Goal: Information Seeking & Learning: Learn about a topic

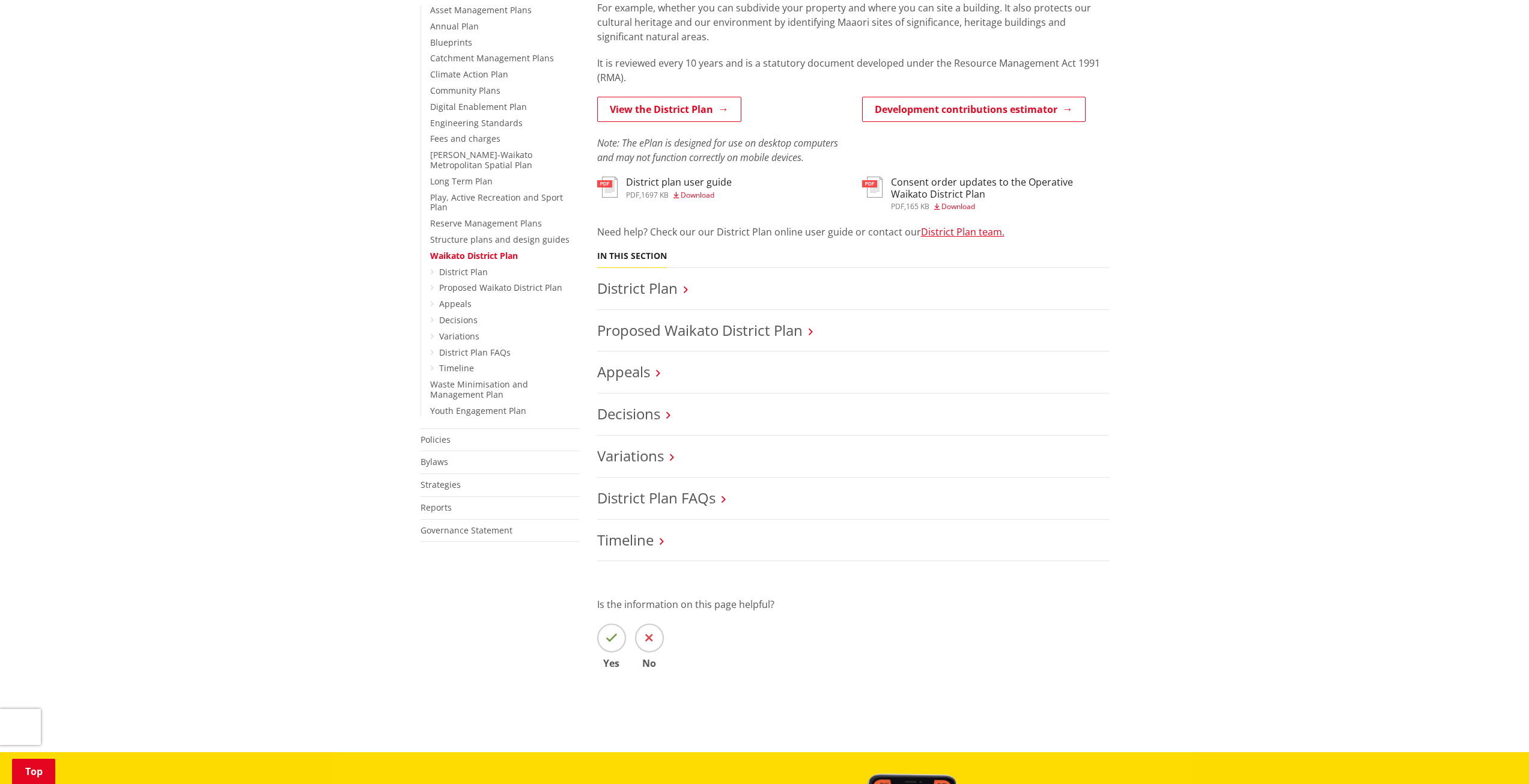
scroll to position [180, 0]
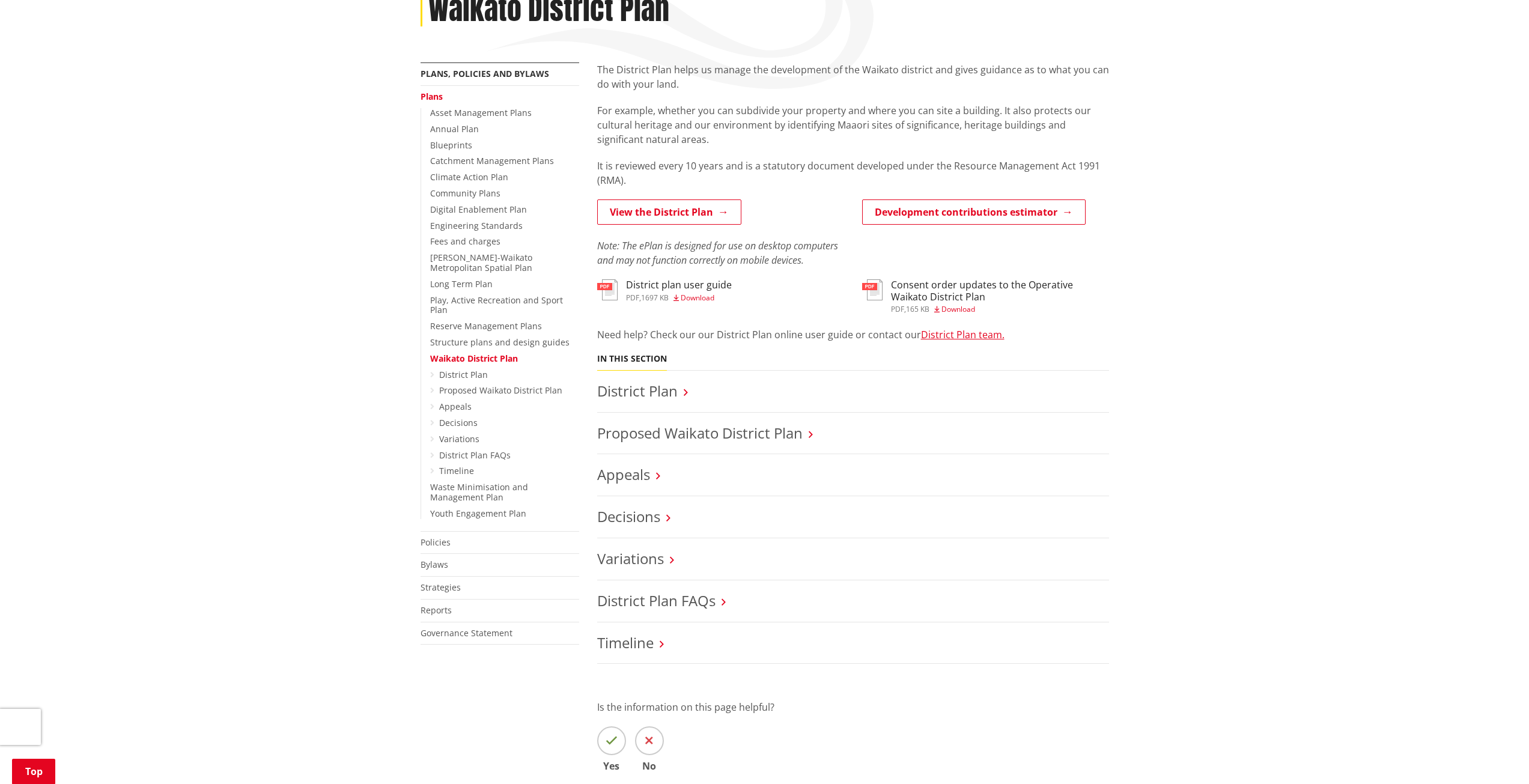
click at [715, 213] on link "View the District Plan" at bounding box center [669, 212] width 144 height 25
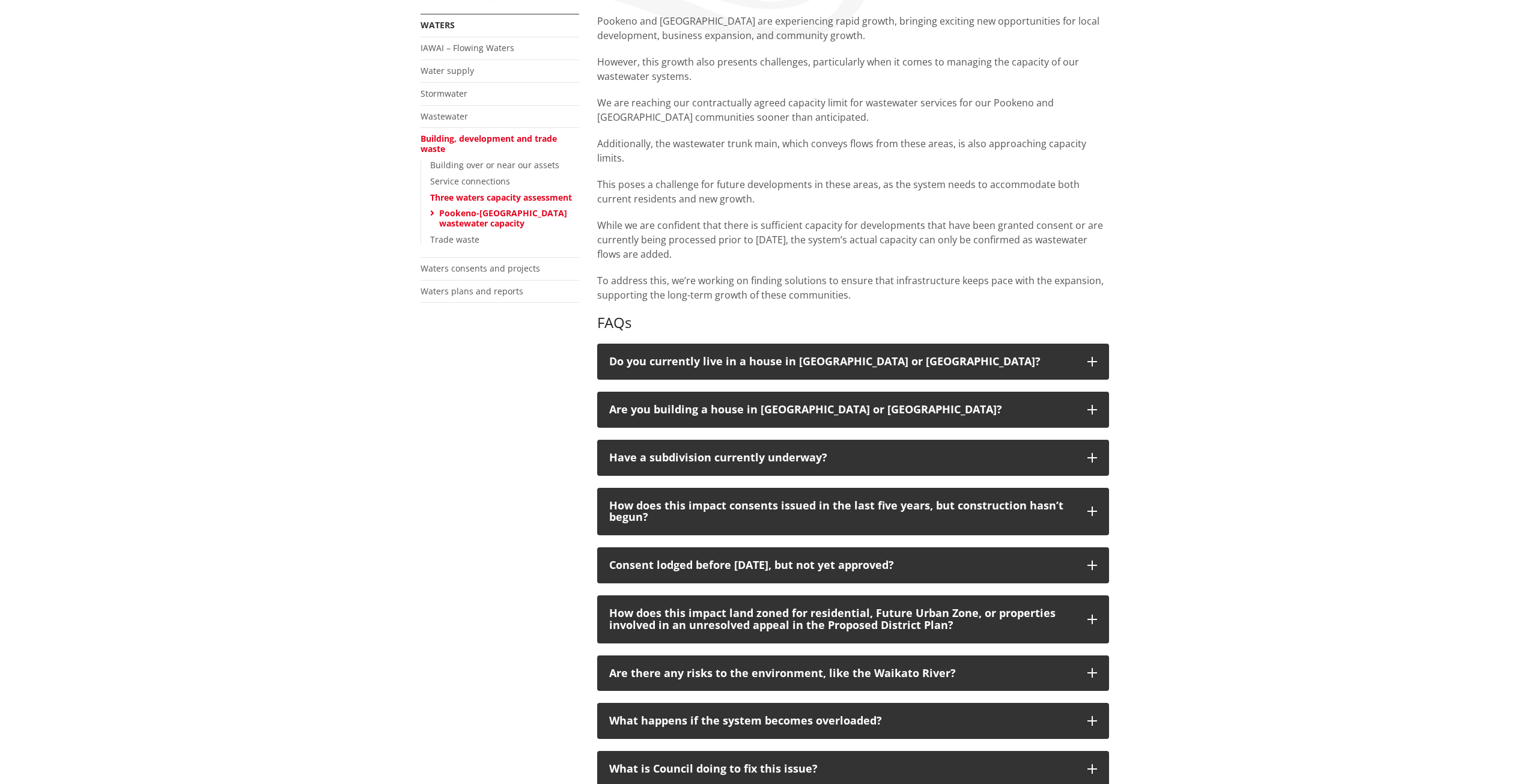
scroll to position [240, 0]
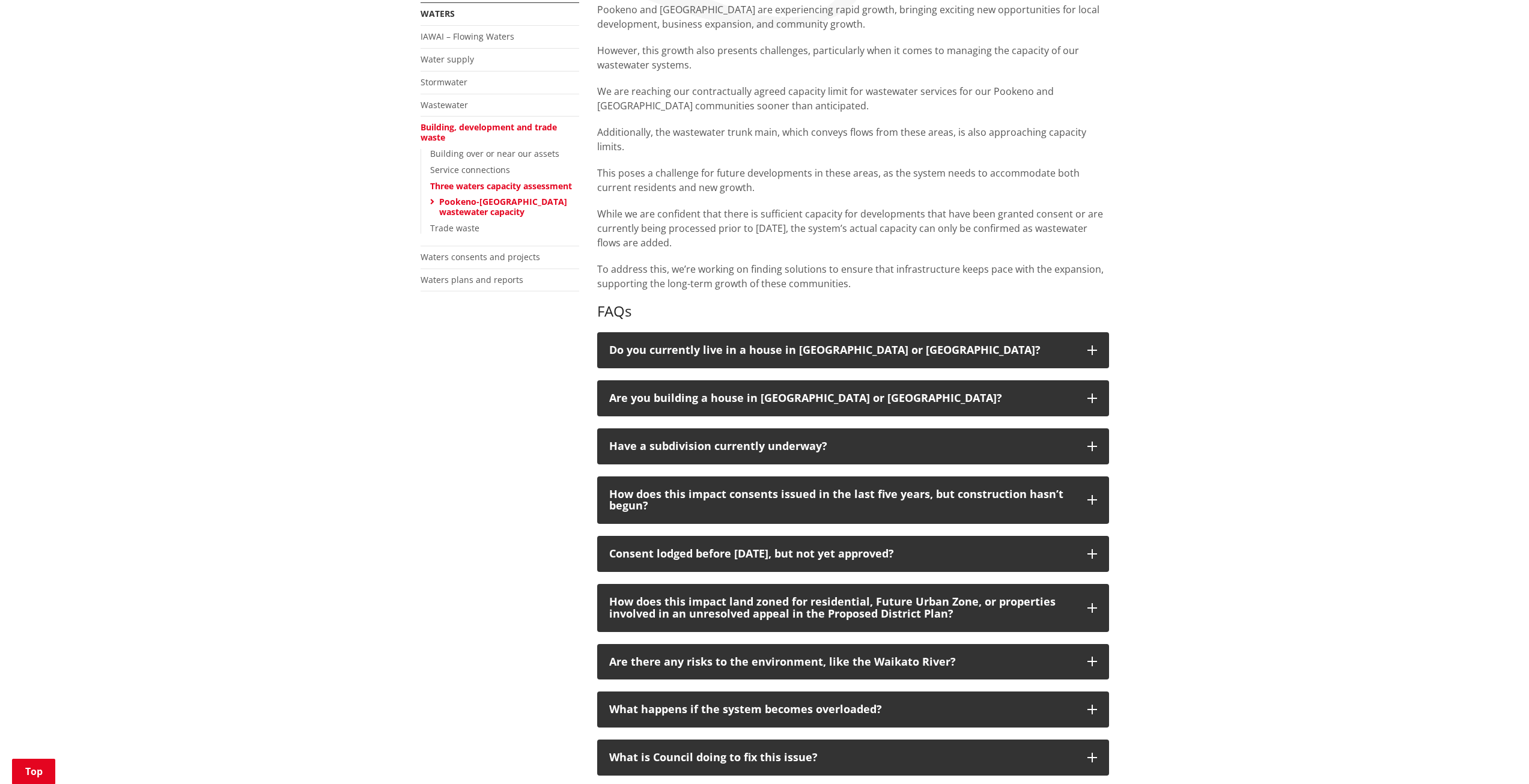
click at [921, 331] on div "Pookeno and [GEOGRAPHIC_DATA] are experiencing rapid growth, bringing exciting …" at bounding box center [853, 472] width 530 height 939
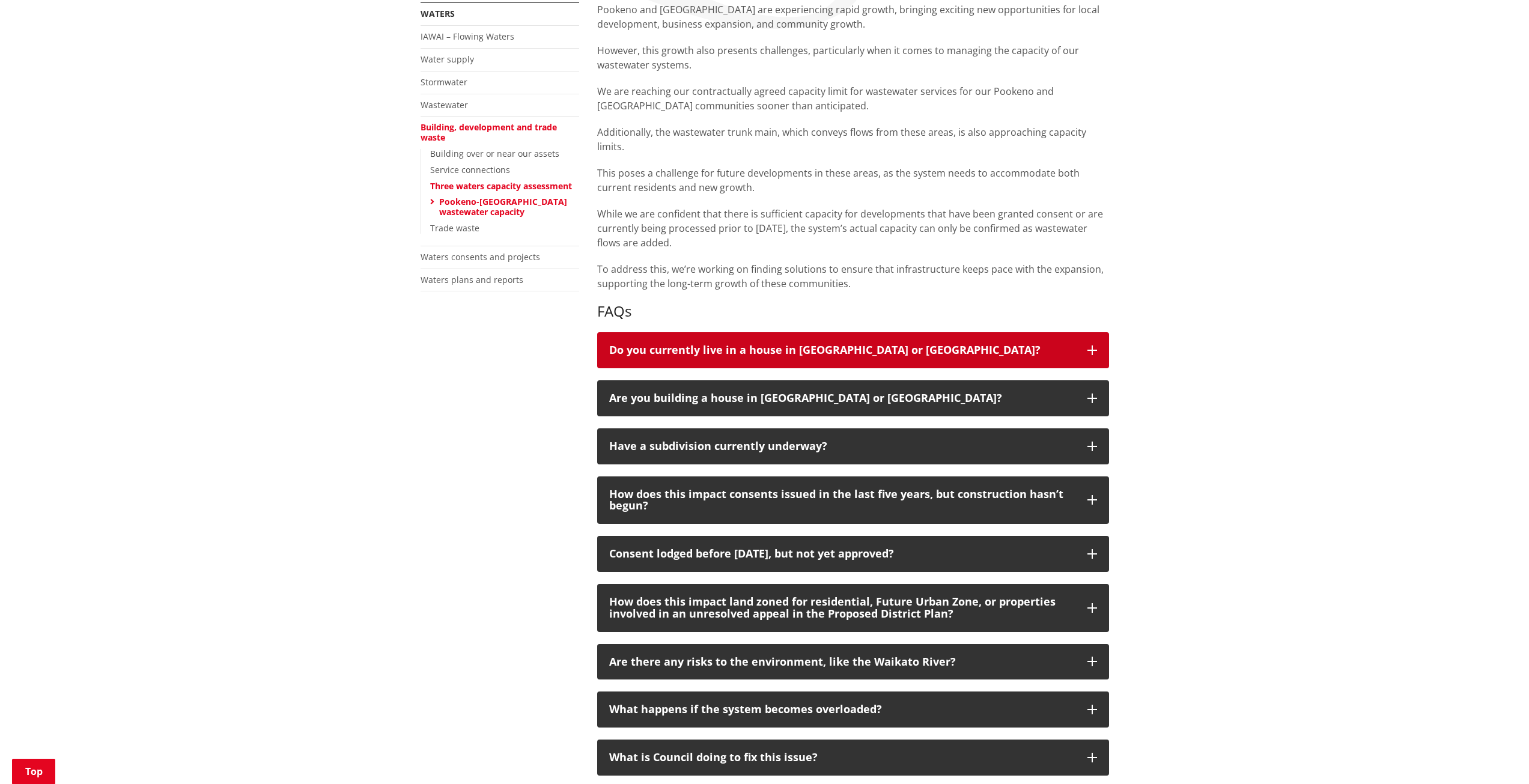
click at [939, 339] on button "Do you currently live in a house in [GEOGRAPHIC_DATA] or [GEOGRAPHIC_DATA]?" at bounding box center [853, 350] width 512 height 36
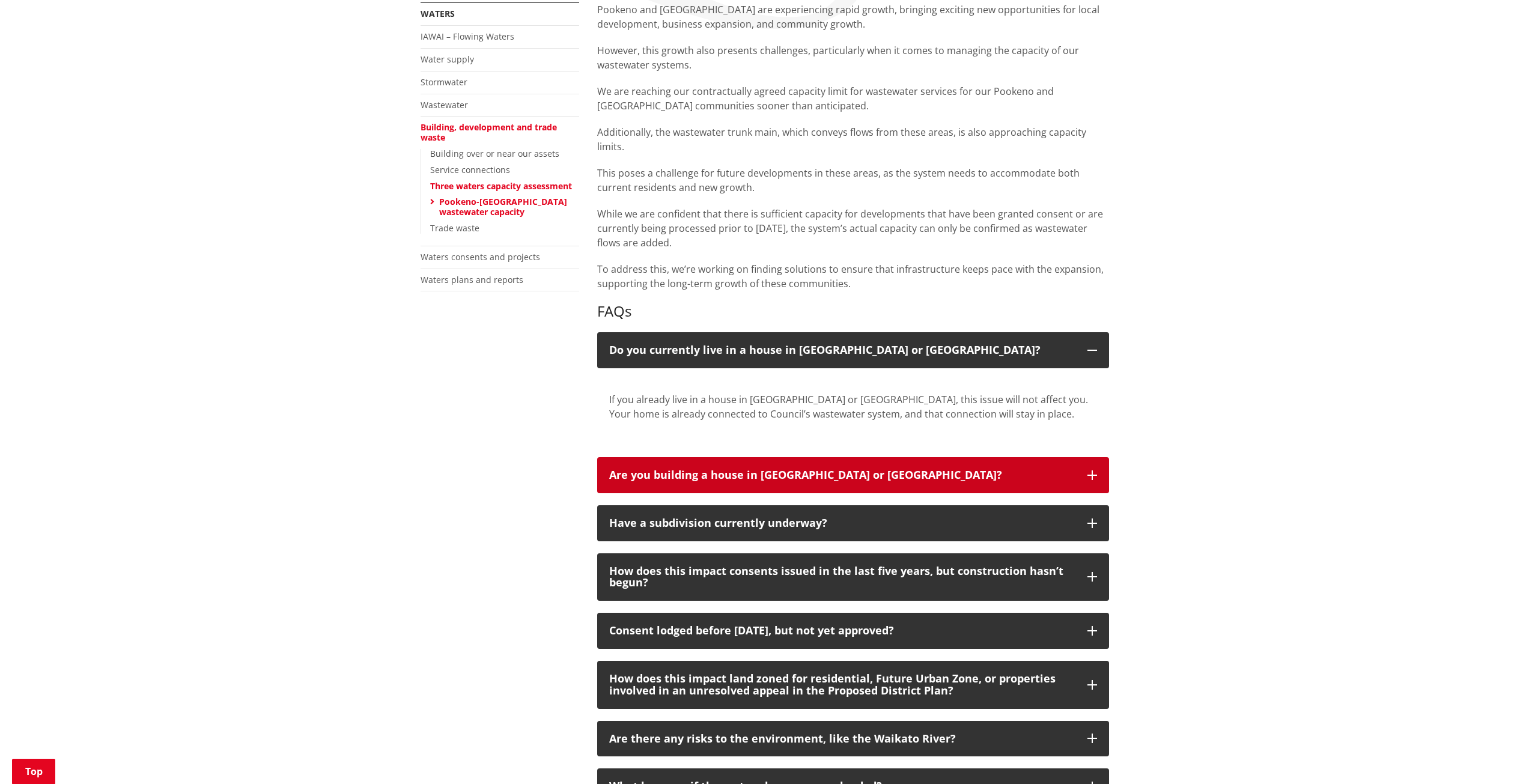
click at [916, 456] on div "Pookeno and [GEOGRAPHIC_DATA] are experiencing rapid growth, bringing exciting …" at bounding box center [853, 510] width 530 height 1016
click at [946, 473] on div "Are you building a house in [GEOGRAPHIC_DATA] or [GEOGRAPHIC_DATA]?" at bounding box center [842, 475] width 466 height 12
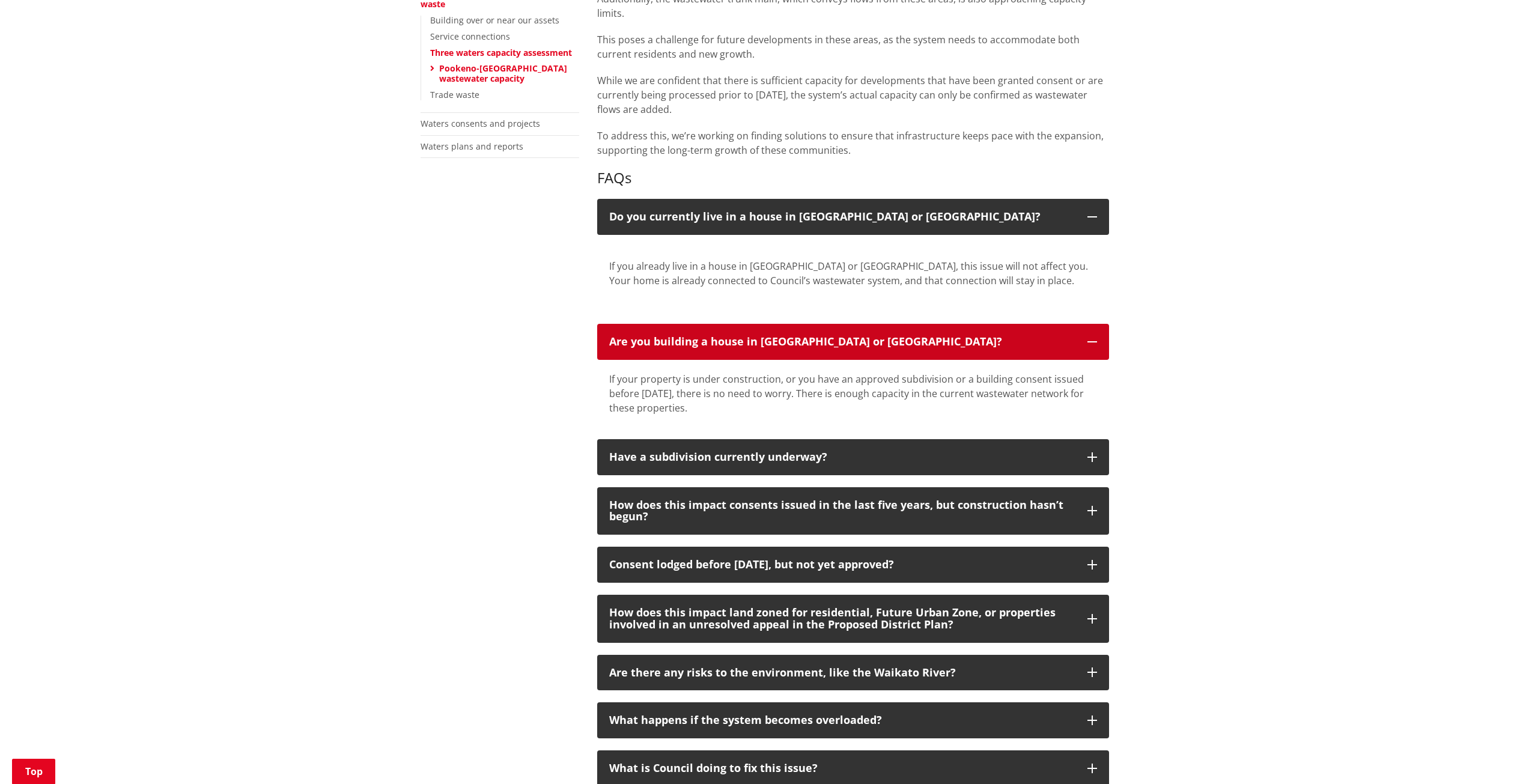
scroll to position [481, 0]
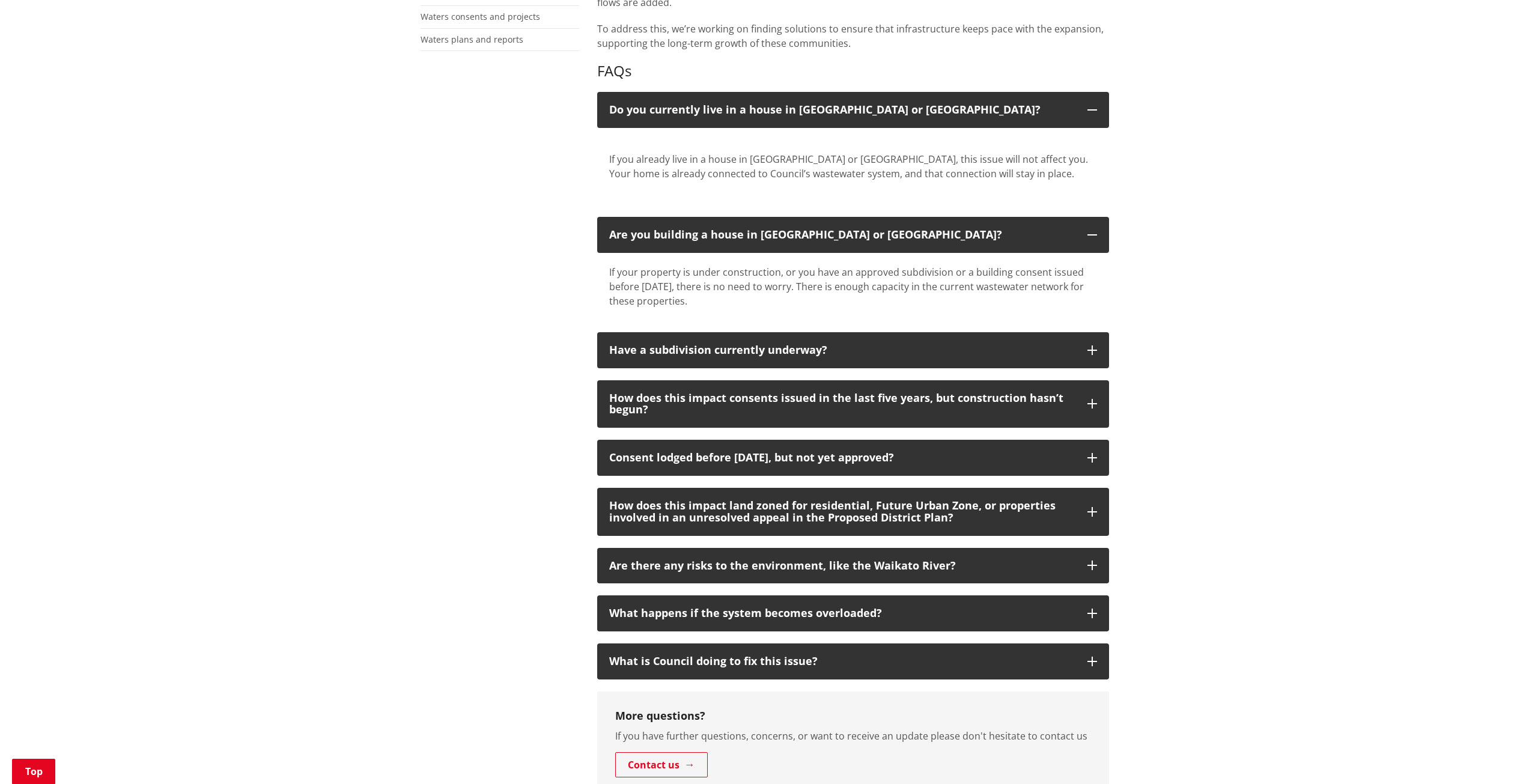
click at [953, 328] on div "Pookeno and [GEOGRAPHIC_DATA] are experiencing rapid growth, bringing exciting …" at bounding box center [853, 304] width 530 height 1083
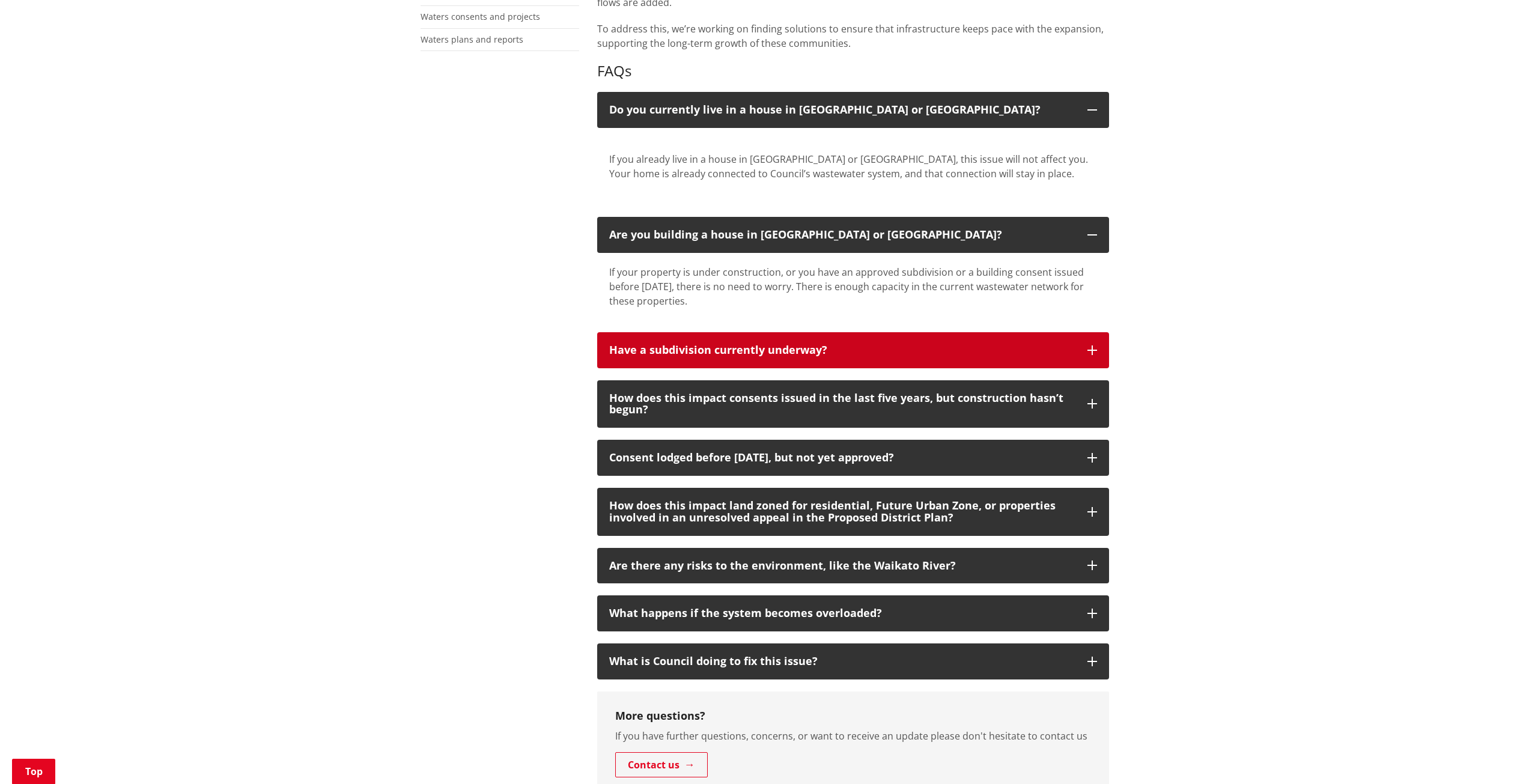
click at [954, 337] on button "Have a subdivision currently underway?" at bounding box center [853, 350] width 512 height 36
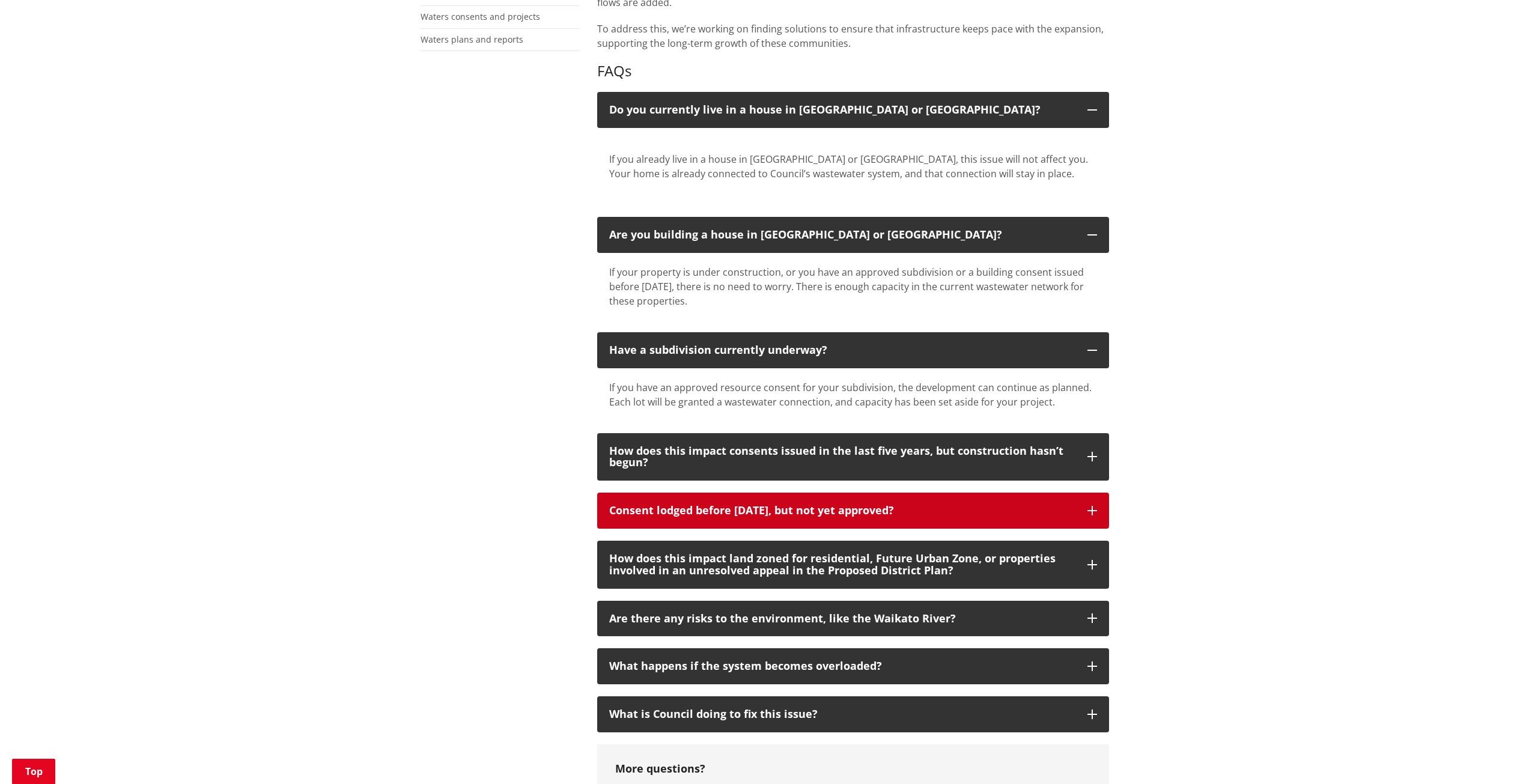
click at [1066, 520] on button "Consent lodged before [DATE], but not yet approved?" at bounding box center [853, 510] width 512 height 36
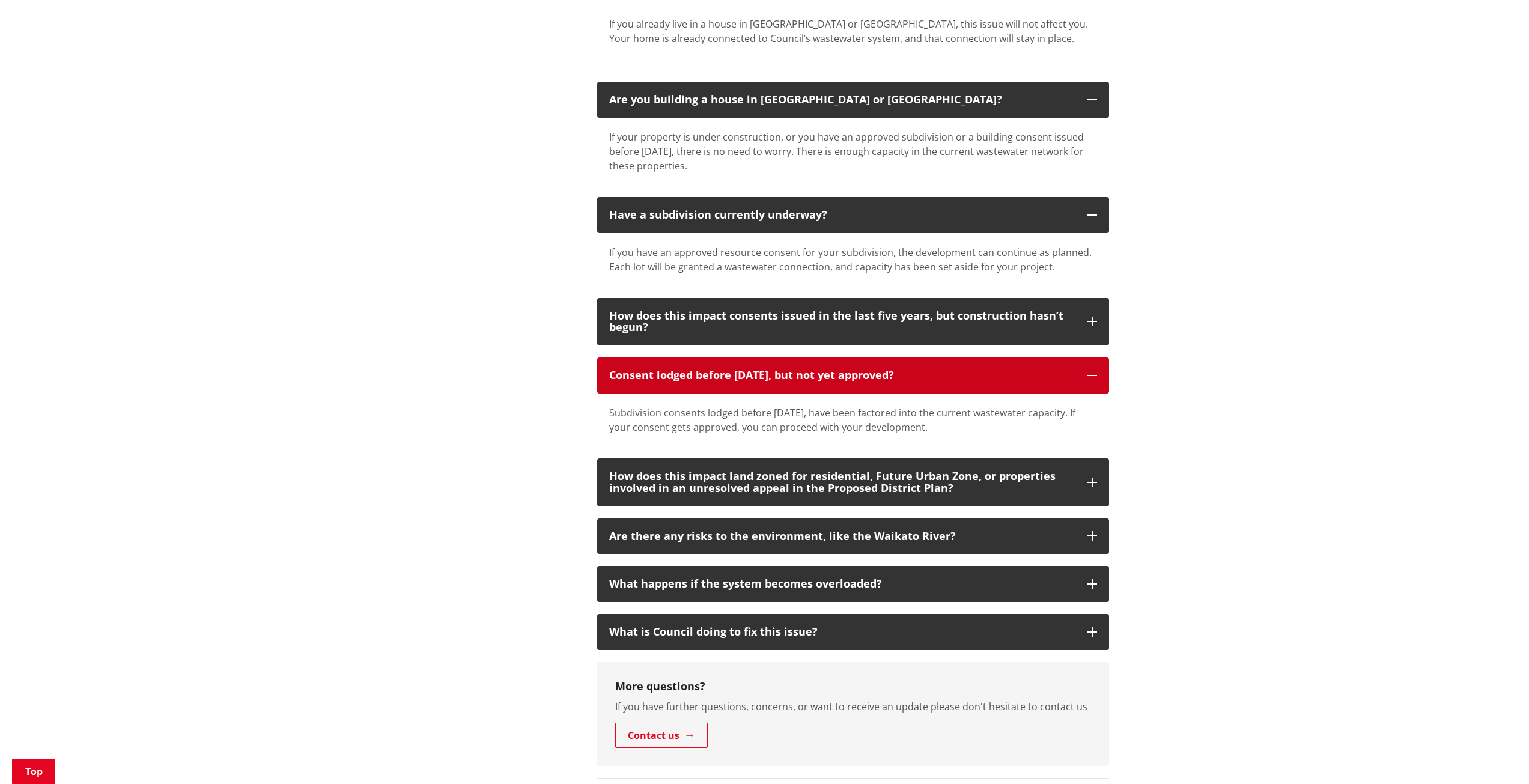
scroll to position [601, 0]
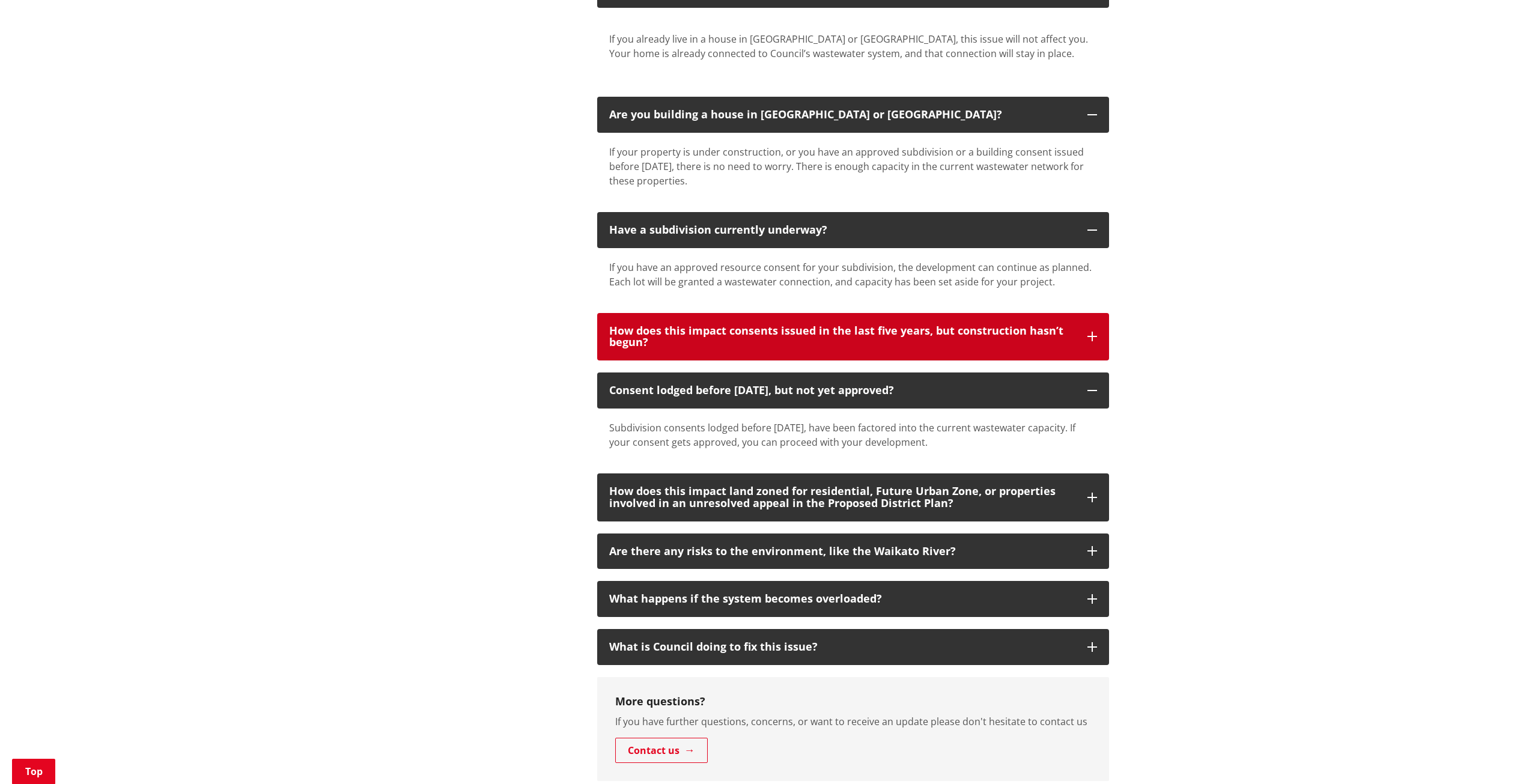
click at [1061, 342] on div "How does this impact consents issued in the last five years, but construction h…" at bounding box center [842, 337] width 466 height 24
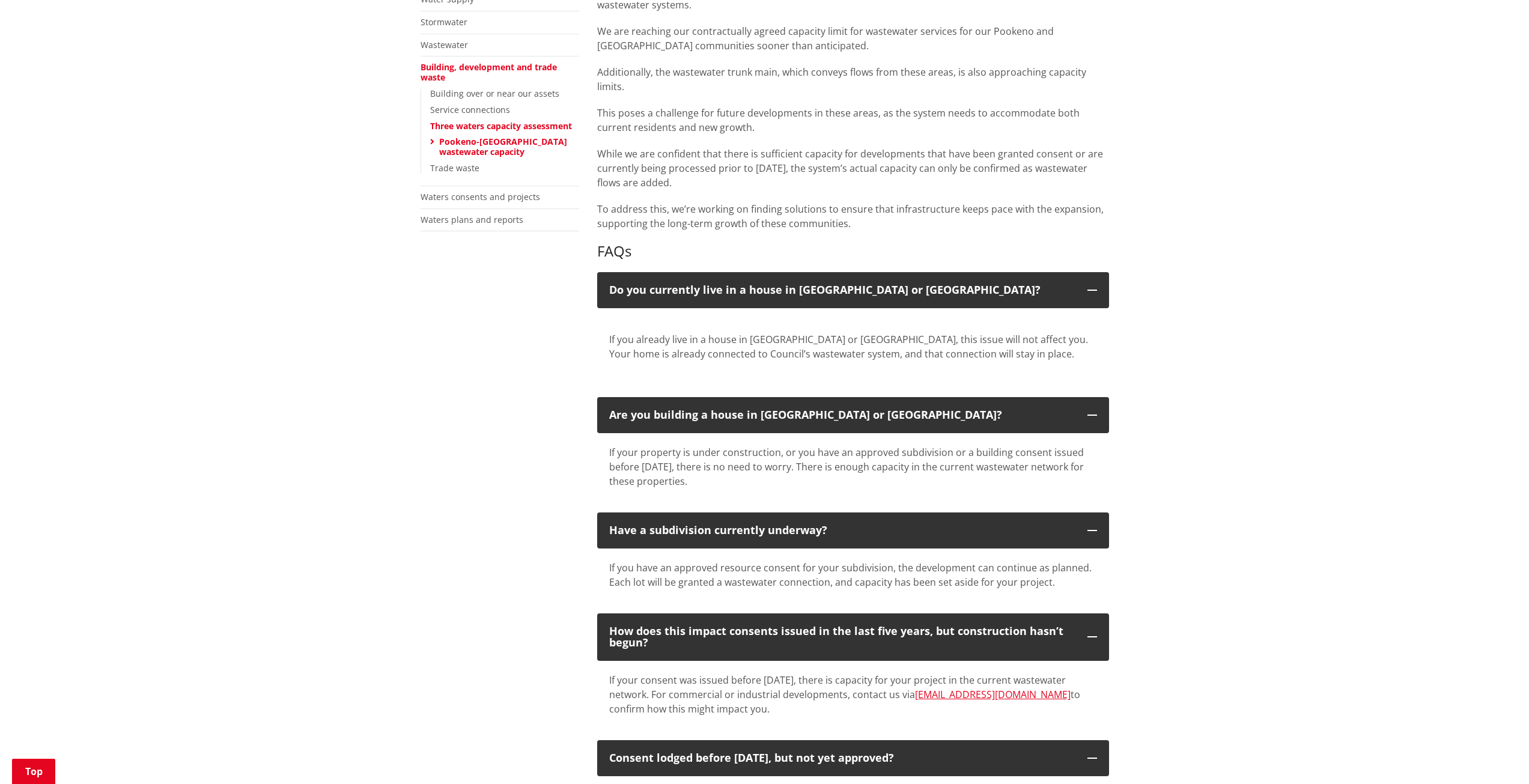
scroll to position [0, 0]
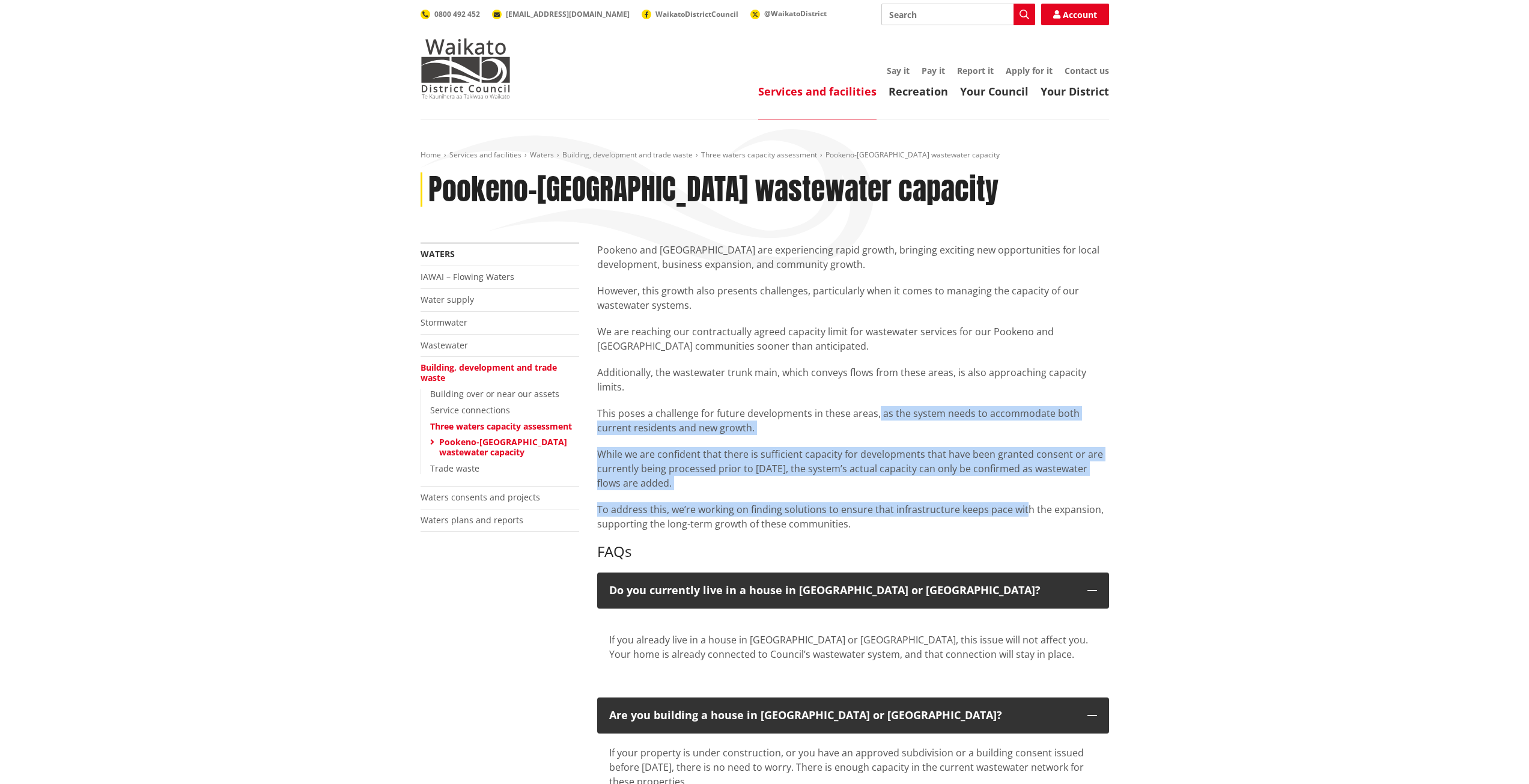
drag, startPoint x: 952, startPoint y: 460, endPoint x: 875, endPoint y: 406, distance: 94.0
click at [875, 406] on div "Pookeno and [GEOGRAPHIC_DATA] are experiencing rapid growth, bringing exciting …" at bounding box center [853, 386] width 512 height 288
click at [875, 406] on p "This poses a challenge for future developments in these areas, as the system ne…" at bounding box center [853, 420] width 512 height 29
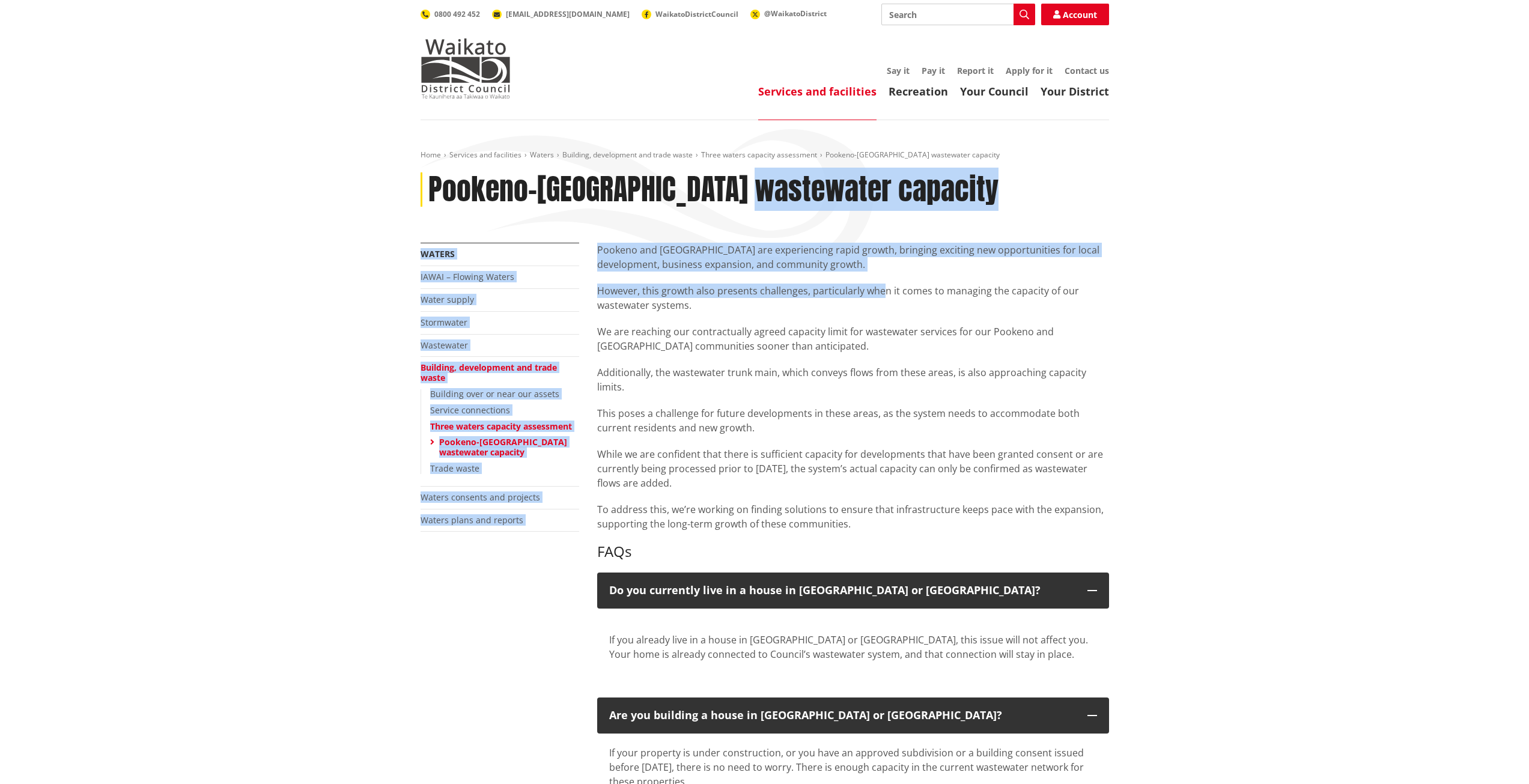
drag, startPoint x: 776, startPoint y: 179, endPoint x: 879, endPoint y: 293, distance: 153.6
click at [879, 293] on p "However, this growth also presents challenges, particularly when it comes to ma…" at bounding box center [853, 298] width 512 height 29
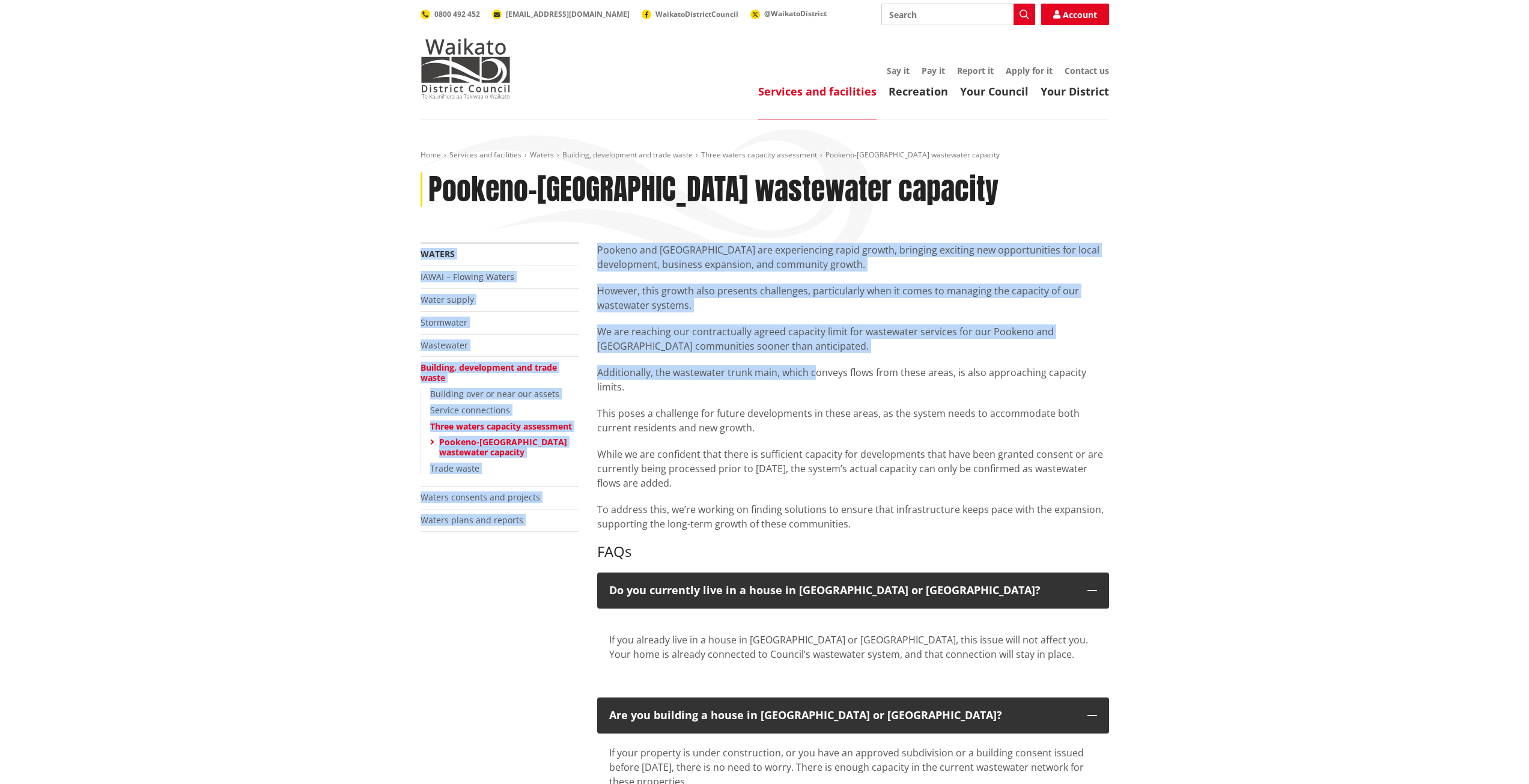
drag, startPoint x: 783, startPoint y: 229, endPoint x: 813, endPoint y: 362, distance: 136.3
click at [813, 362] on div "Pookeno and [GEOGRAPHIC_DATA] are experiencing rapid growth, bringing exciting …" at bounding box center [853, 386] width 512 height 288
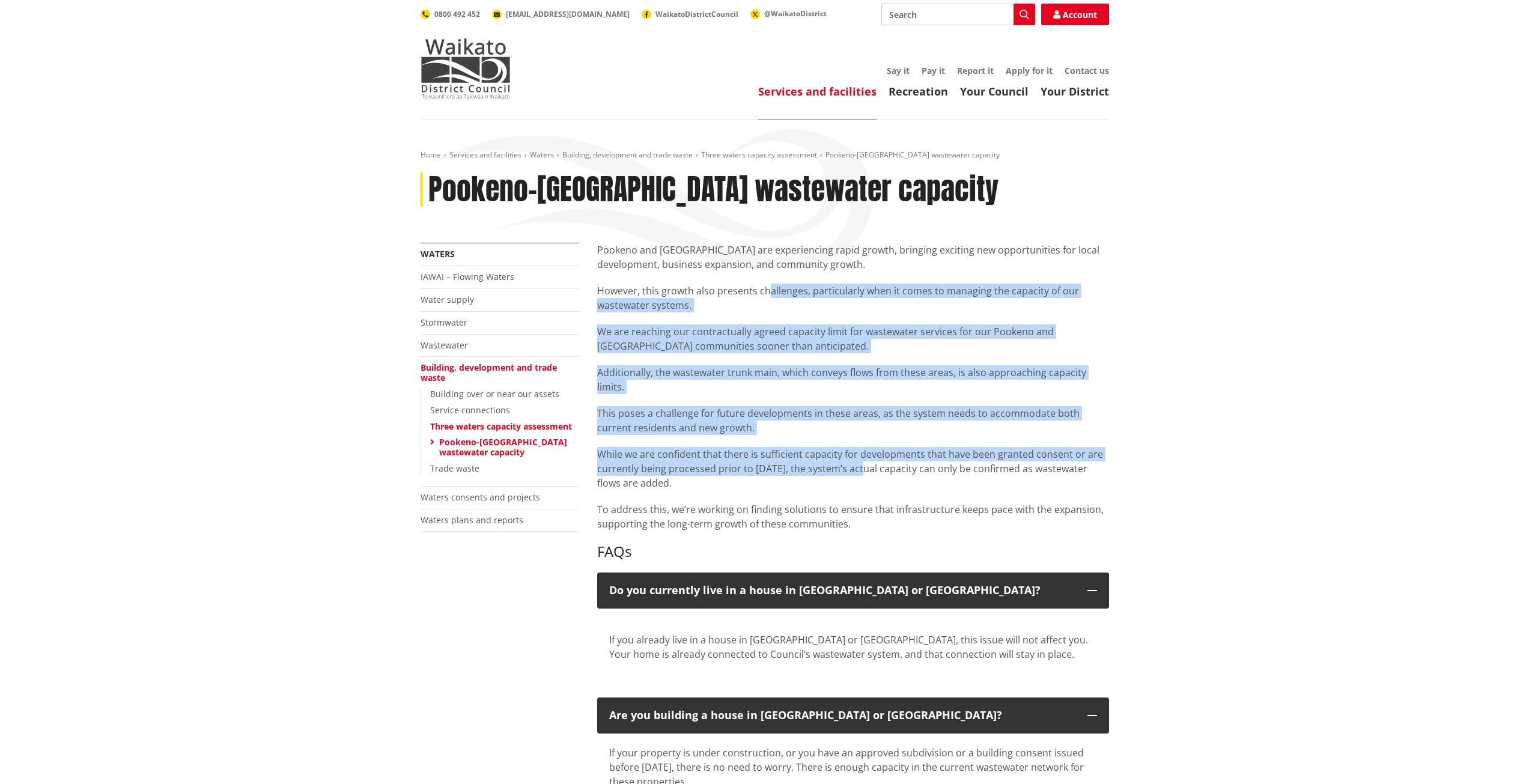
drag, startPoint x: 860, startPoint y: 464, endPoint x: 763, endPoint y: 292, distance: 197.5
click at [763, 292] on div "Pookeno and [GEOGRAPHIC_DATA] are experiencing rapid growth, bringing exciting …" at bounding box center [853, 386] width 512 height 288
click at [763, 292] on p "However, this growth also presents challenges, particularly when it comes to ma…" at bounding box center [853, 298] width 512 height 29
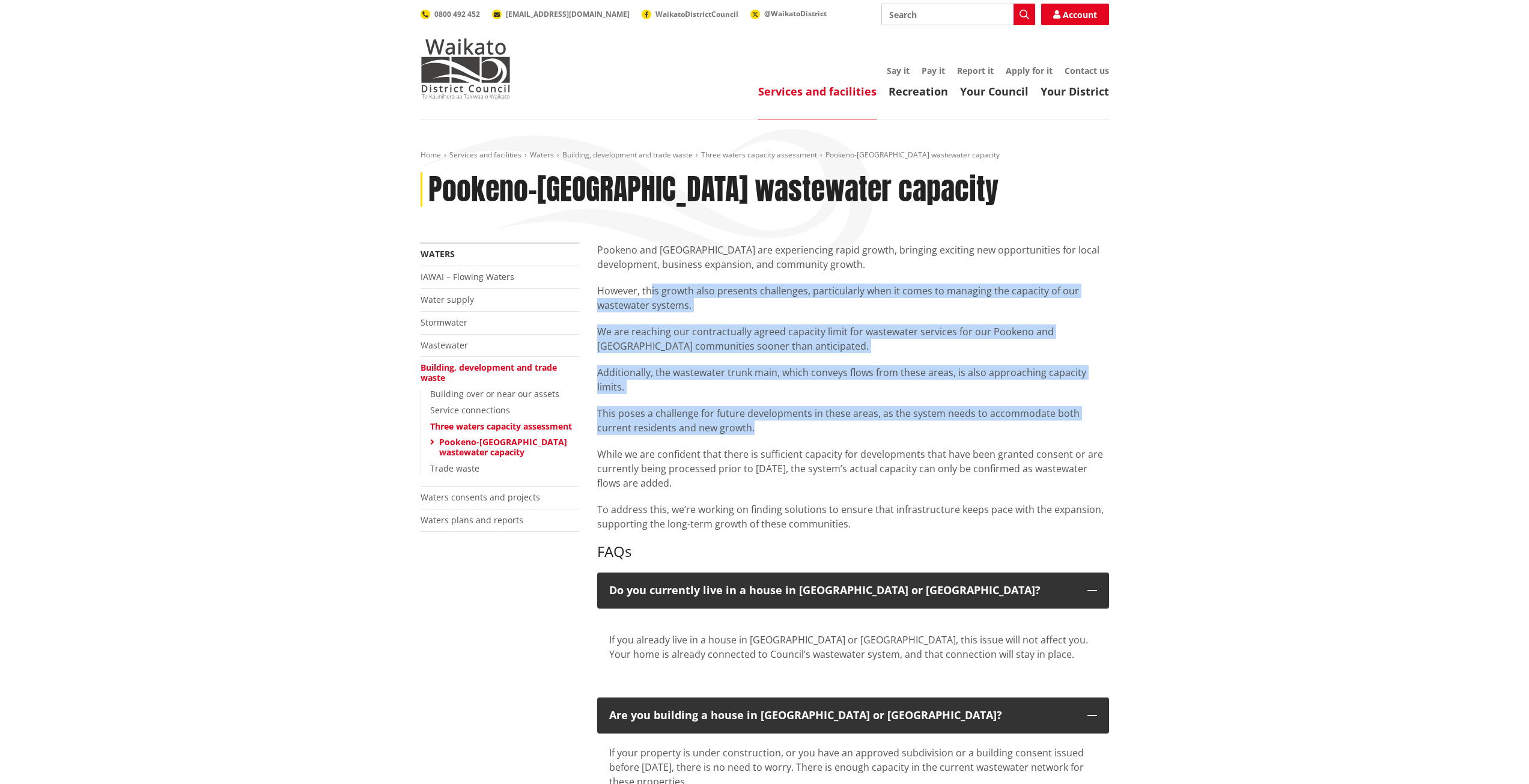
drag, startPoint x: 648, startPoint y: 282, endPoint x: 819, endPoint y: 429, distance: 225.5
click at [815, 425] on div "Pookeno and [GEOGRAPHIC_DATA] are experiencing rapid growth, bringing exciting …" at bounding box center [853, 386] width 512 height 288
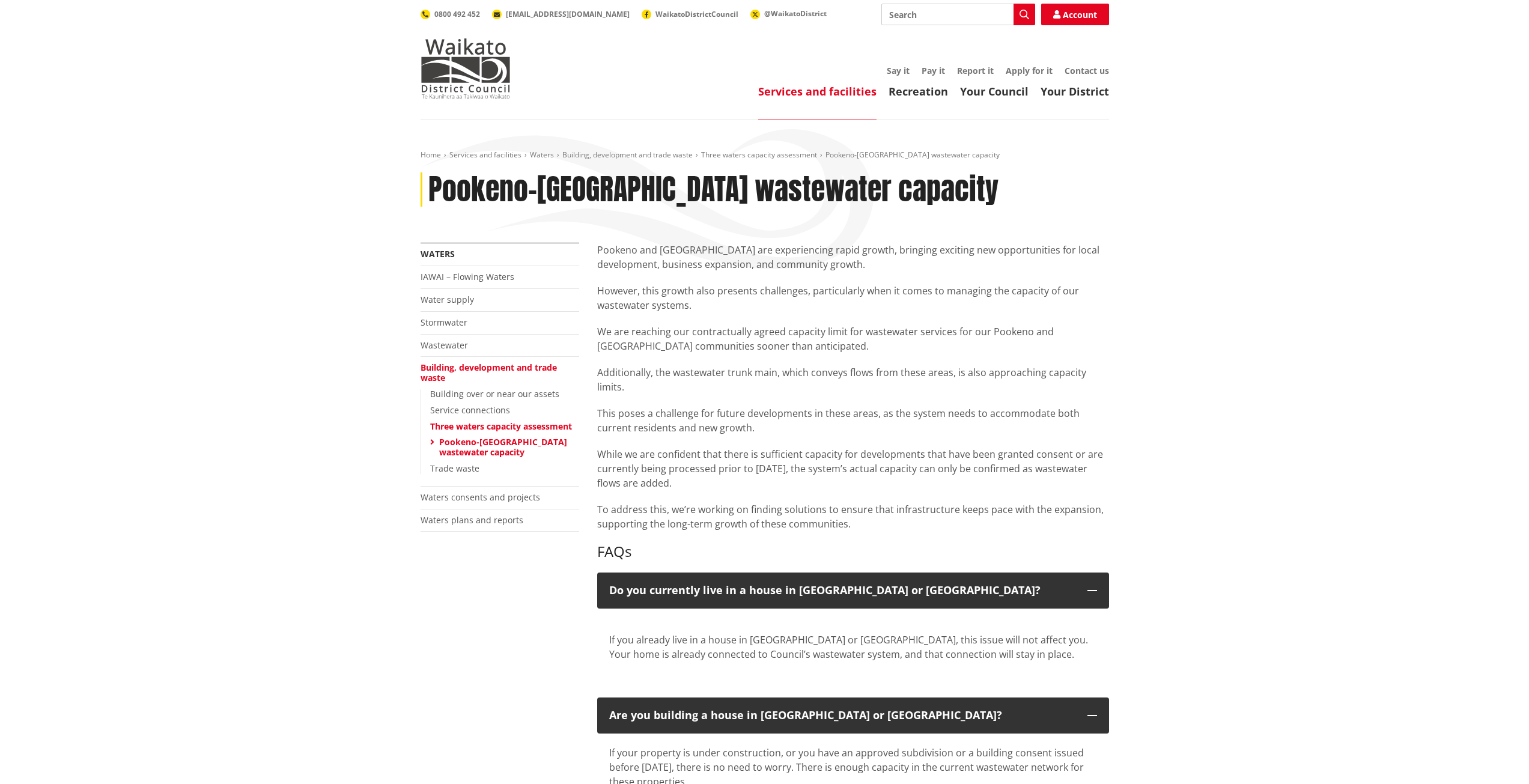
click at [832, 447] on p "While we are confident that there is sufficient capacity for developments that …" at bounding box center [853, 468] width 512 height 43
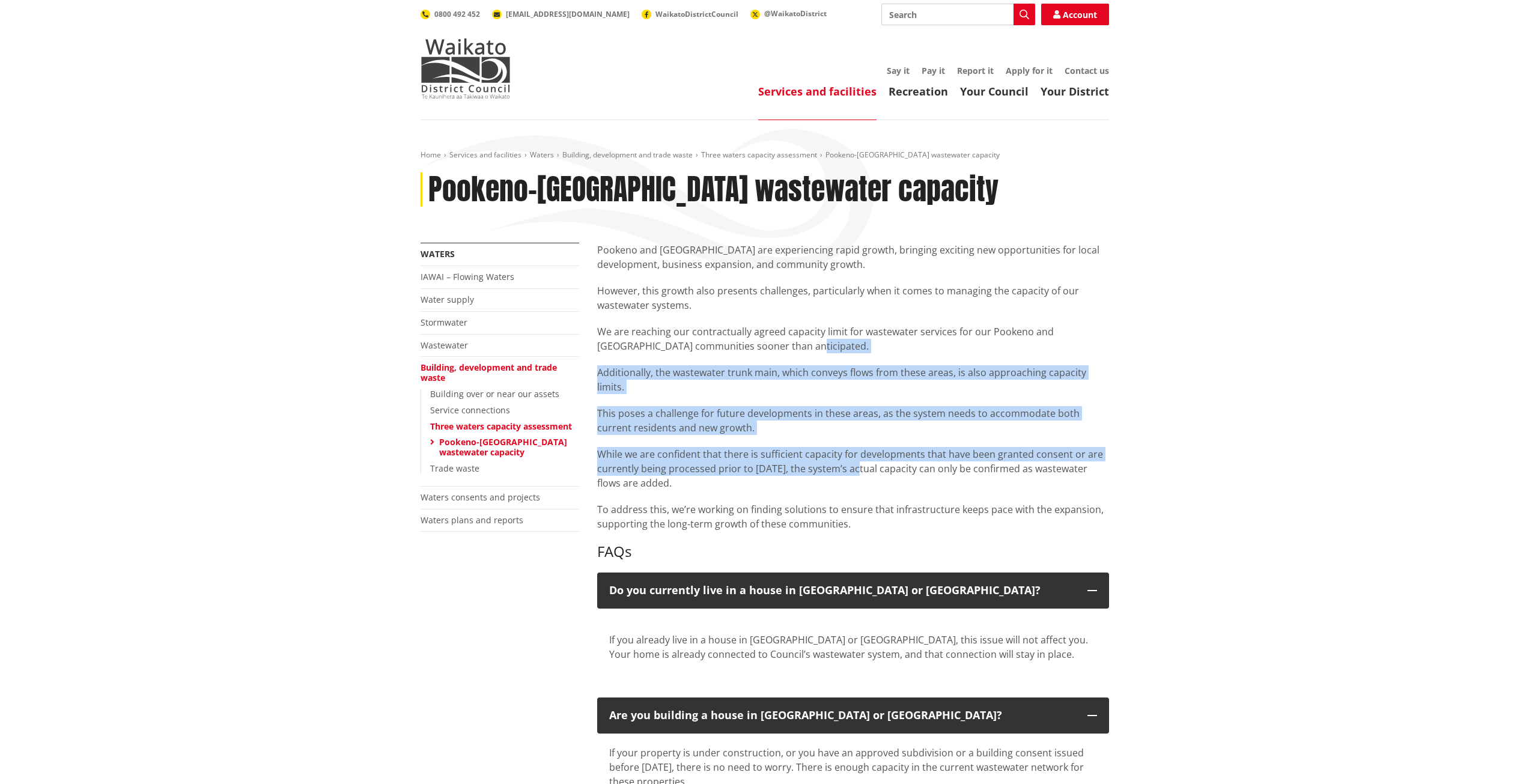
drag, startPoint x: 854, startPoint y: 468, endPoint x: 770, endPoint y: 351, distance: 144.0
click at [770, 351] on div "Pookeno and [GEOGRAPHIC_DATA] are experiencing rapid growth, bringing exciting …" at bounding box center [853, 386] width 512 height 288
click at [770, 351] on p "We are reaching our contractually agreed capacity limit for wastewater services…" at bounding box center [853, 339] width 512 height 29
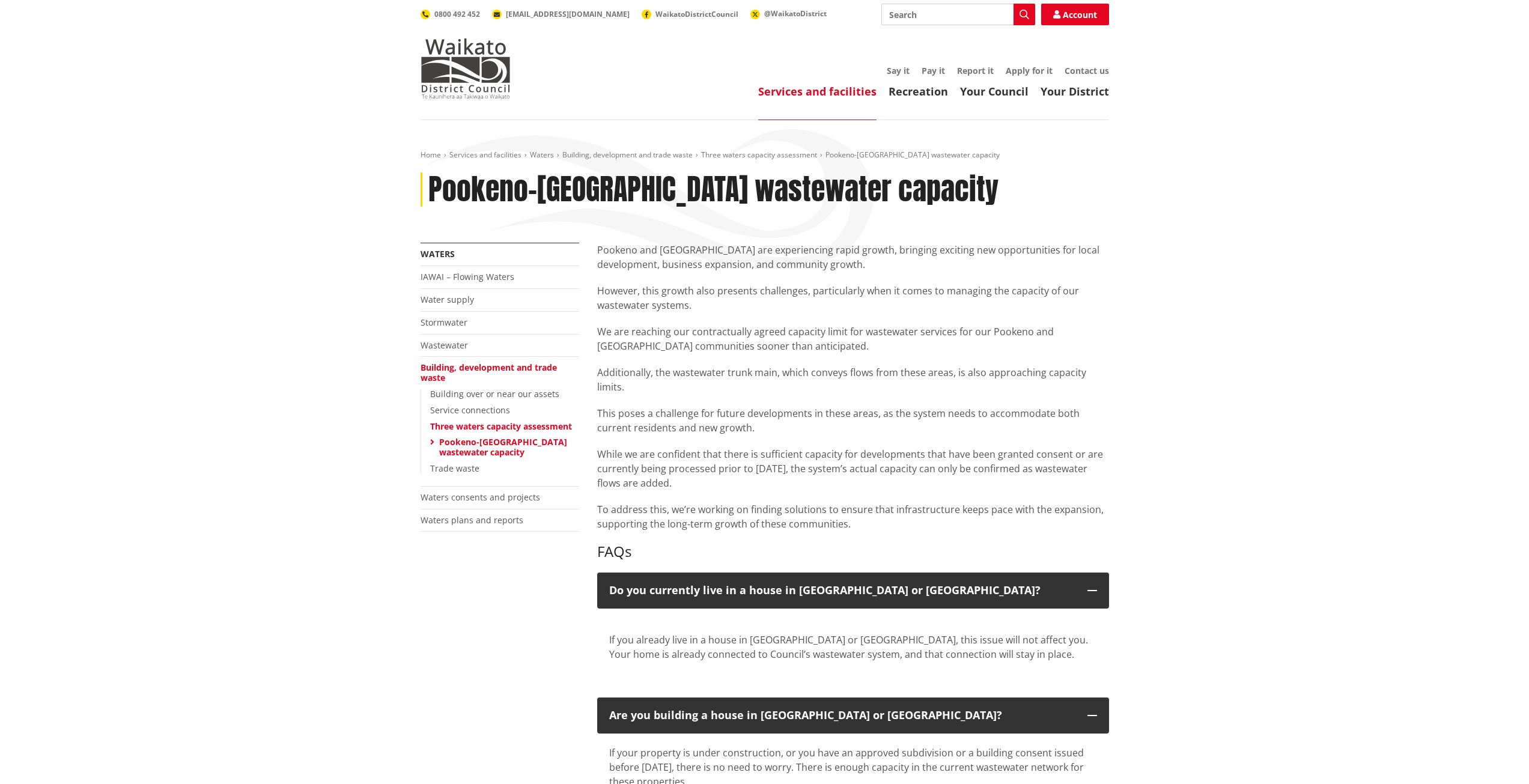
click at [815, 463] on p "While we are confident that there is sufficient capacity for developments that …" at bounding box center [853, 468] width 512 height 43
click at [817, 462] on p "While we are confident that there is sufficient capacity for developments that …" at bounding box center [853, 468] width 512 height 43
click at [812, 450] on p "While we are confident that there is sufficient capacity for developments that …" at bounding box center [853, 468] width 512 height 43
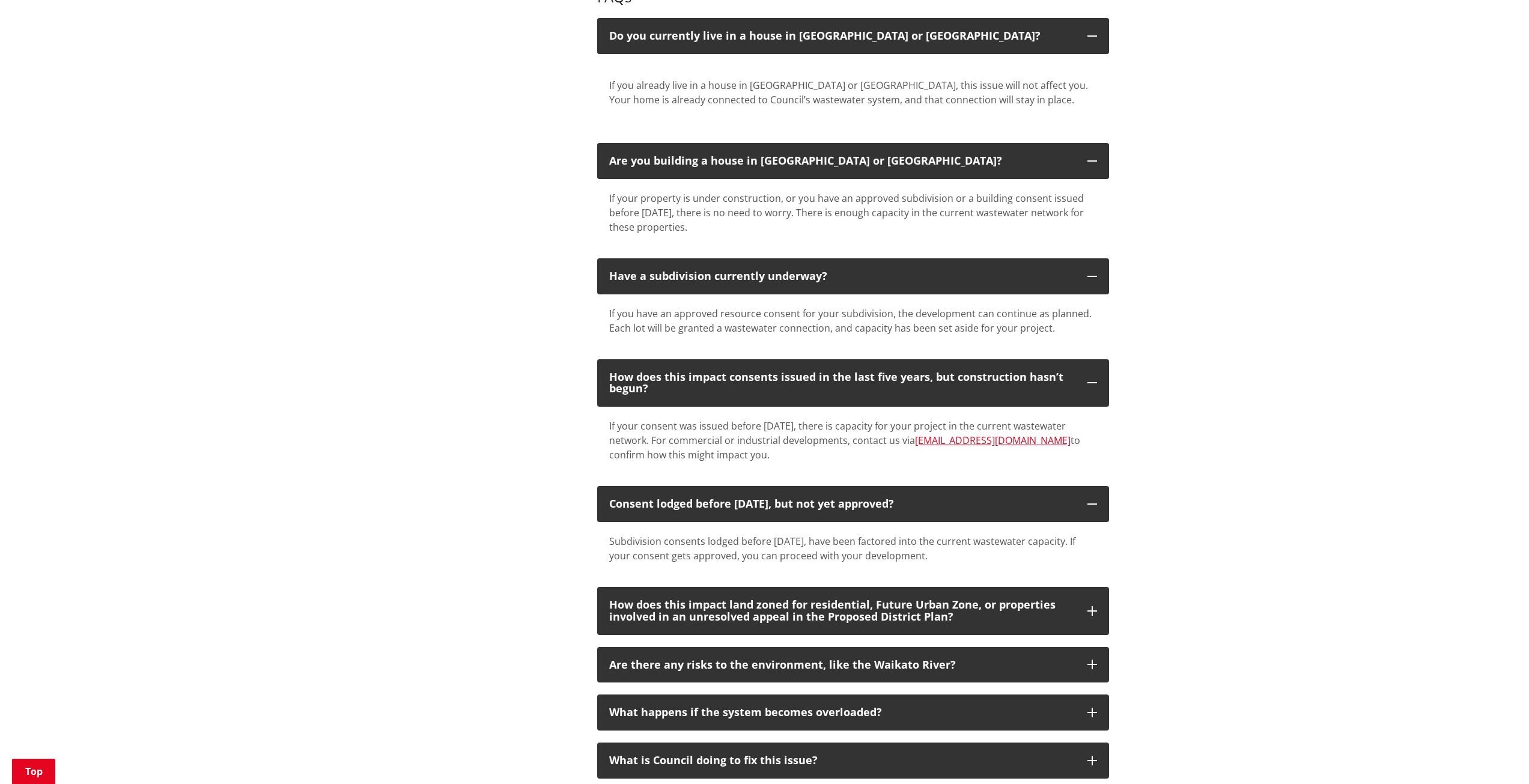
scroll to position [661, 0]
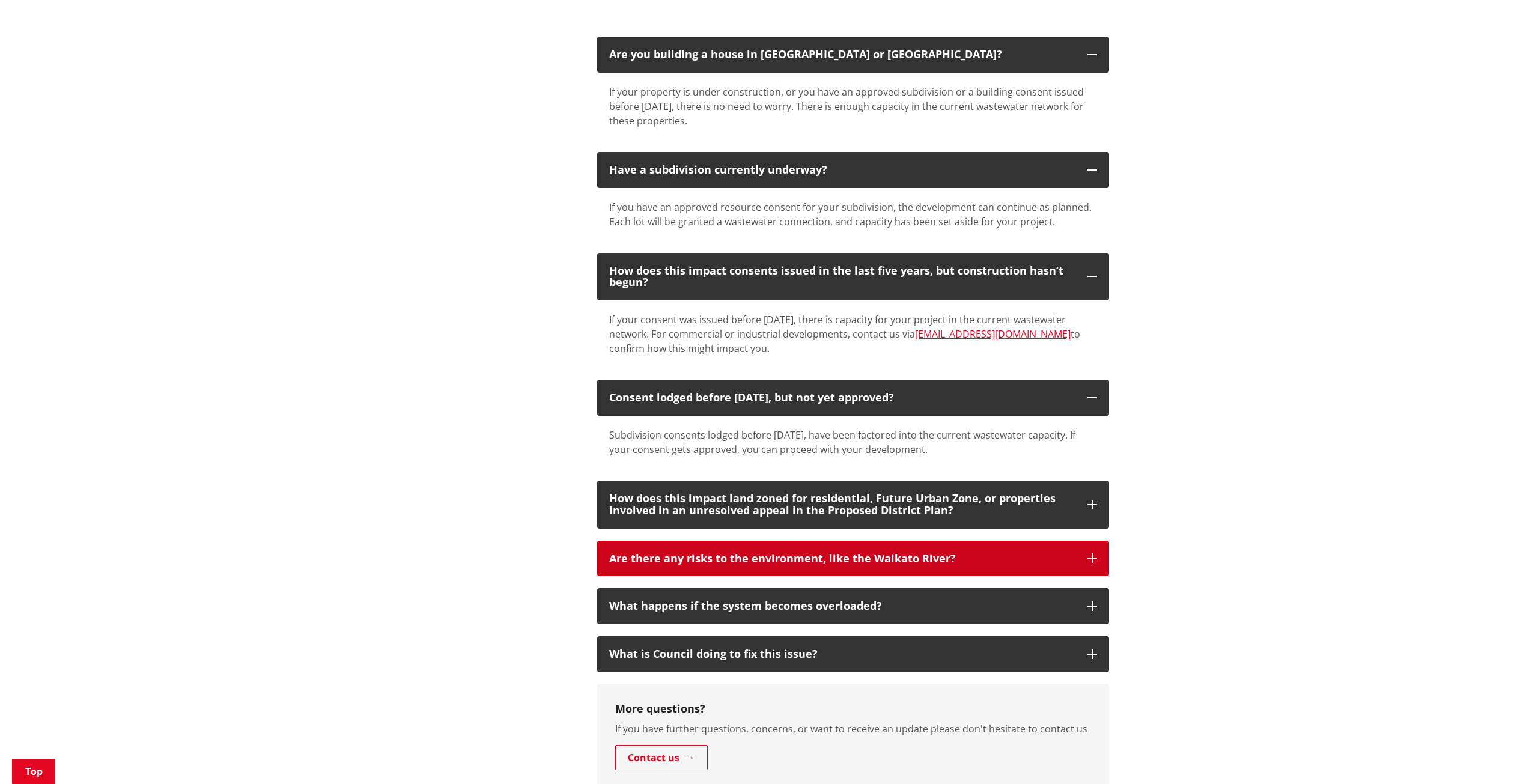
click at [1006, 556] on div "Are there any risks to the environment, like the Waikato River?" at bounding box center [842, 558] width 466 height 12
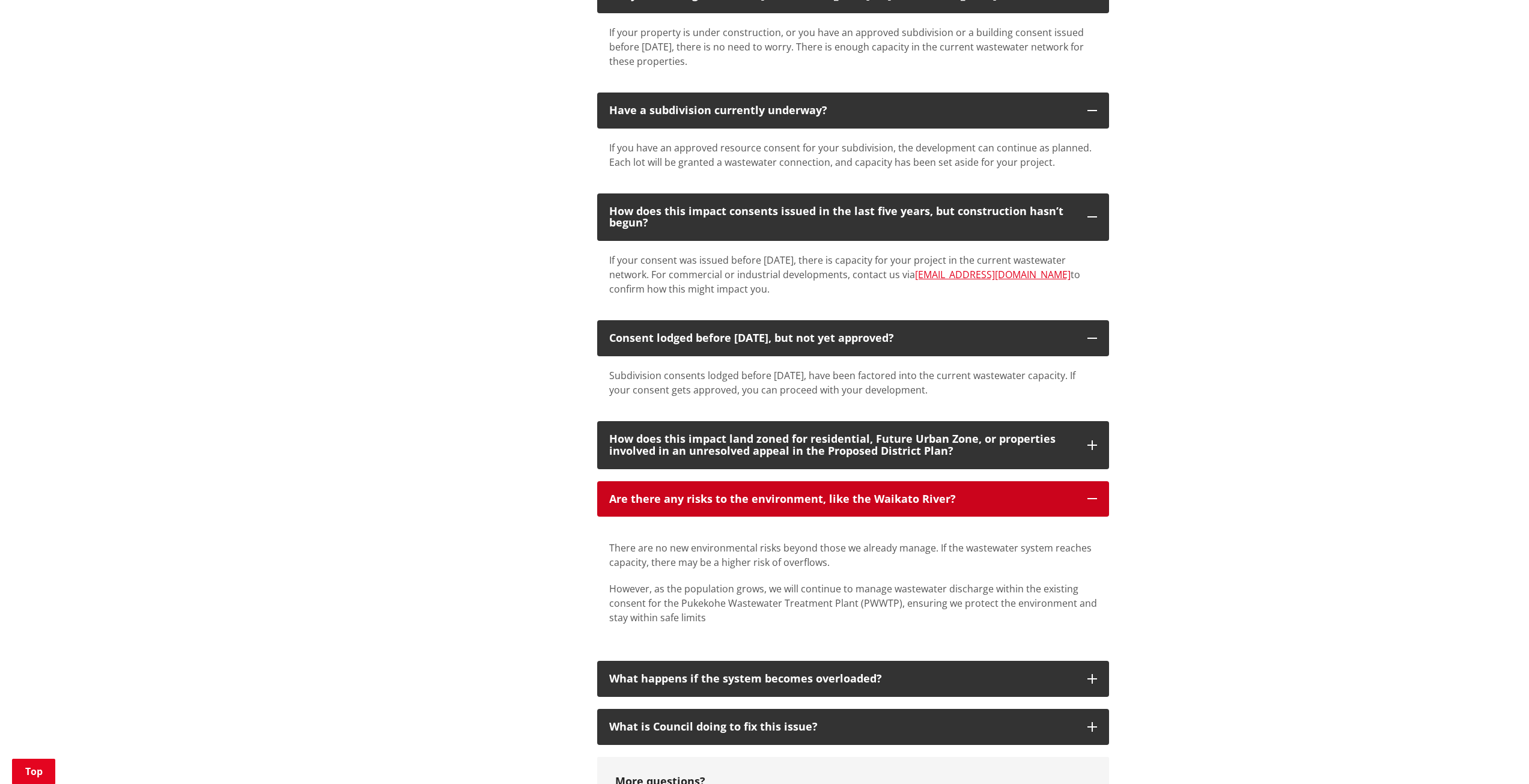
scroll to position [840, 0]
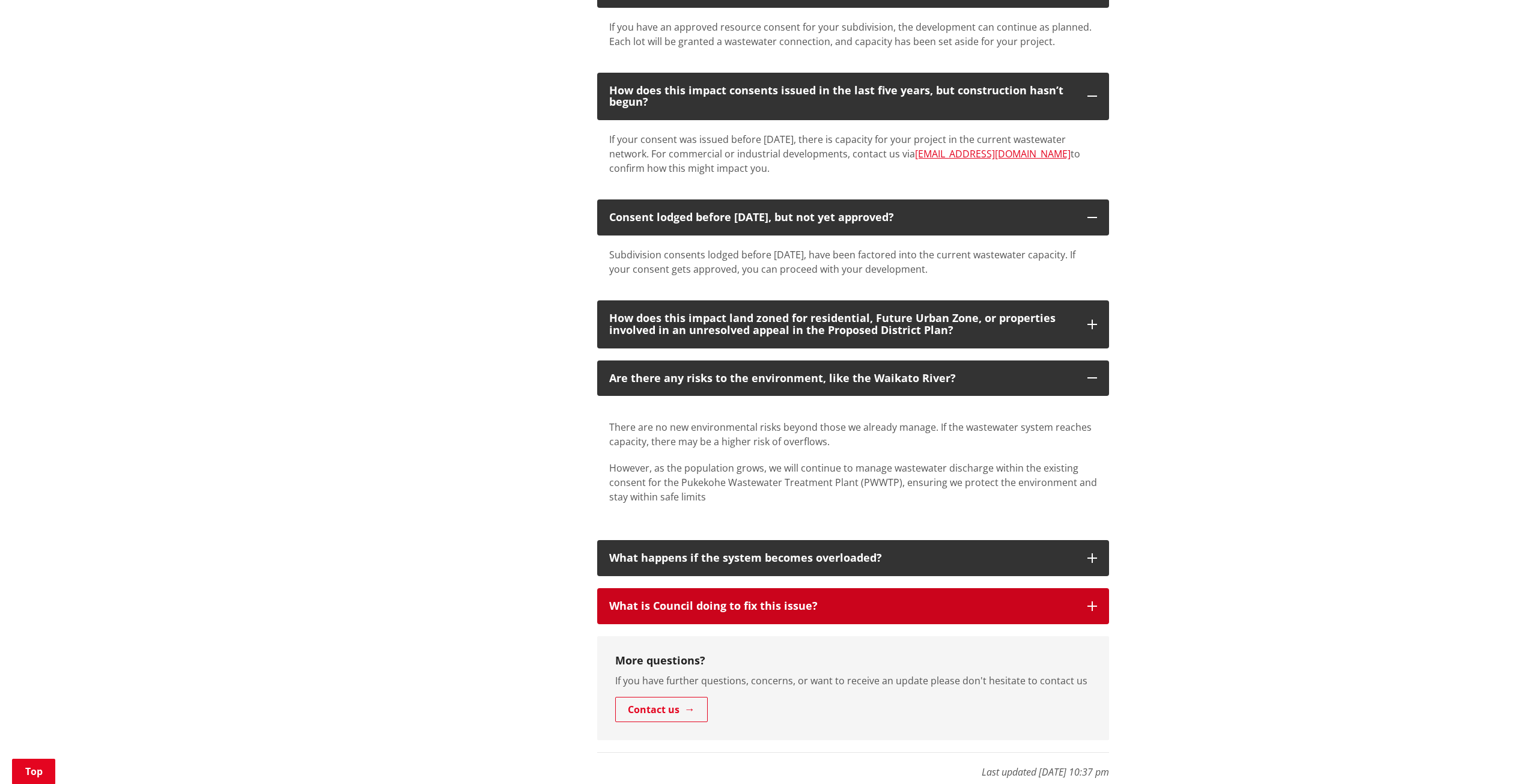
click at [1030, 596] on button "What is Council doing to fix this issue?" at bounding box center [853, 605] width 512 height 36
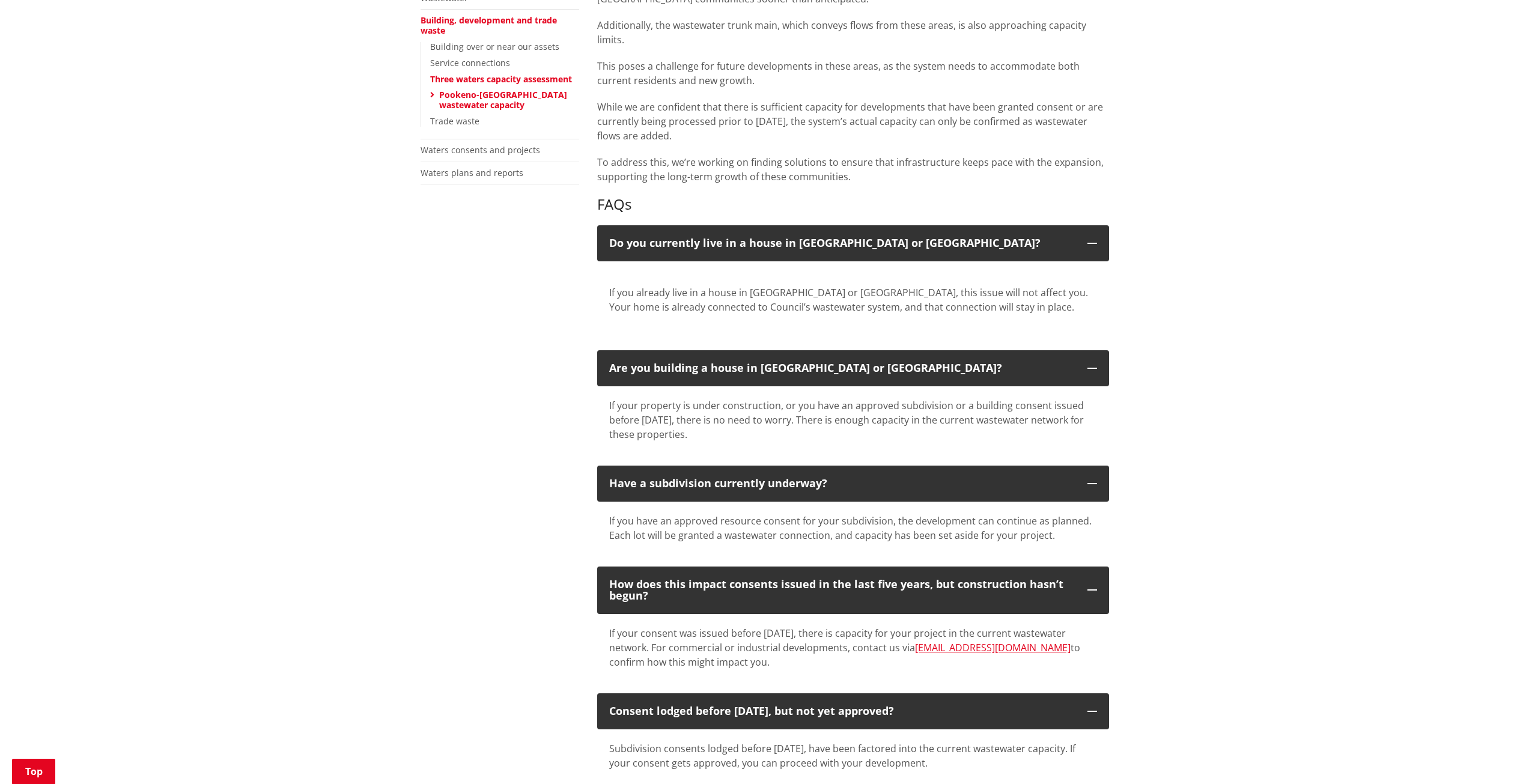
scroll to position [0, 0]
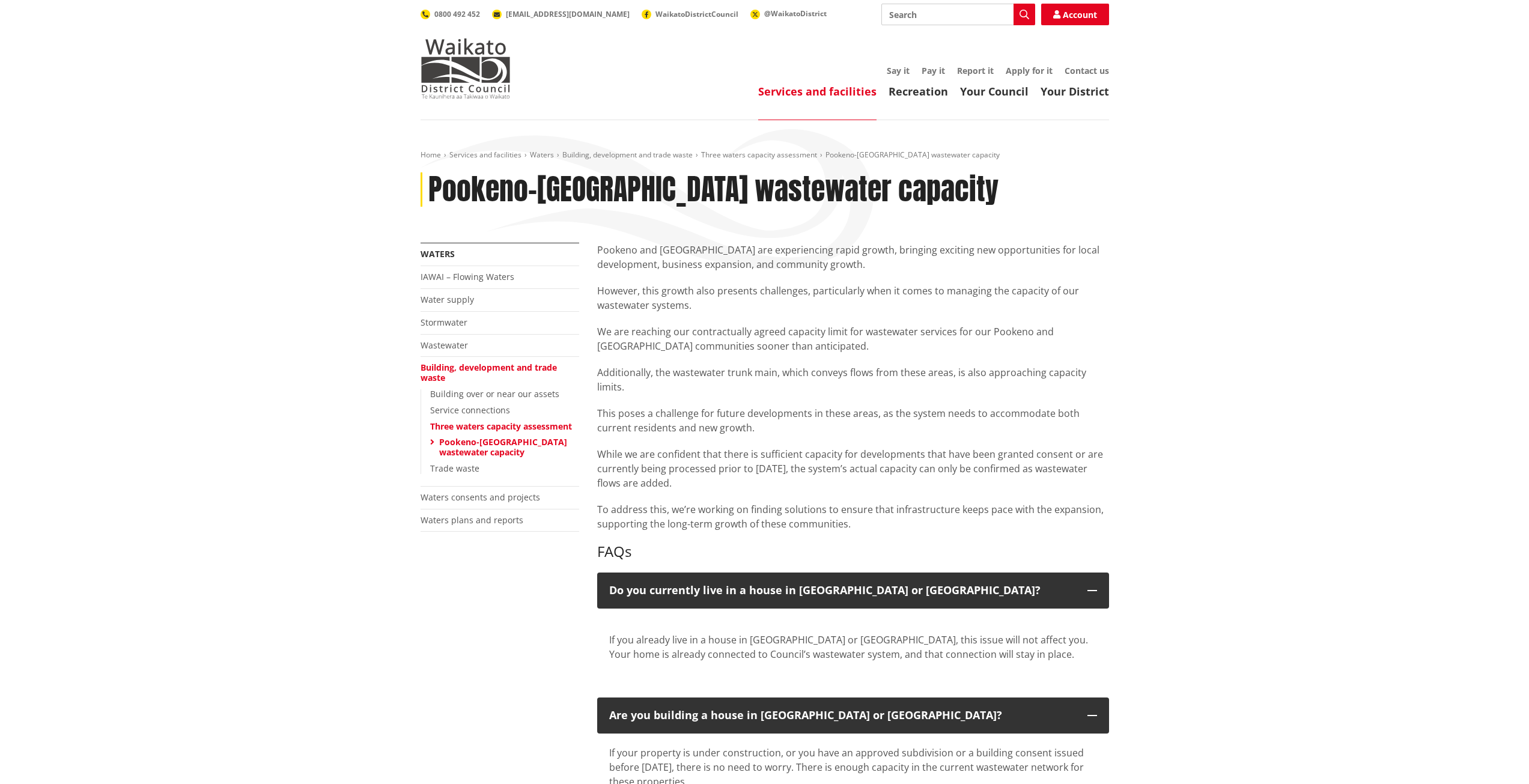
drag, startPoint x: 686, startPoint y: 288, endPoint x: 800, endPoint y: 390, distance: 153.0
click at [800, 390] on div "Pookeno and [GEOGRAPHIC_DATA] are experiencing rapid growth, bringing exciting …" at bounding box center [853, 386] width 512 height 288
click at [800, 390] on p "Additionally, the wastewater trunk main, which conveys flows from these areas, …" at bounding box center [853, 380] width 512 height 29
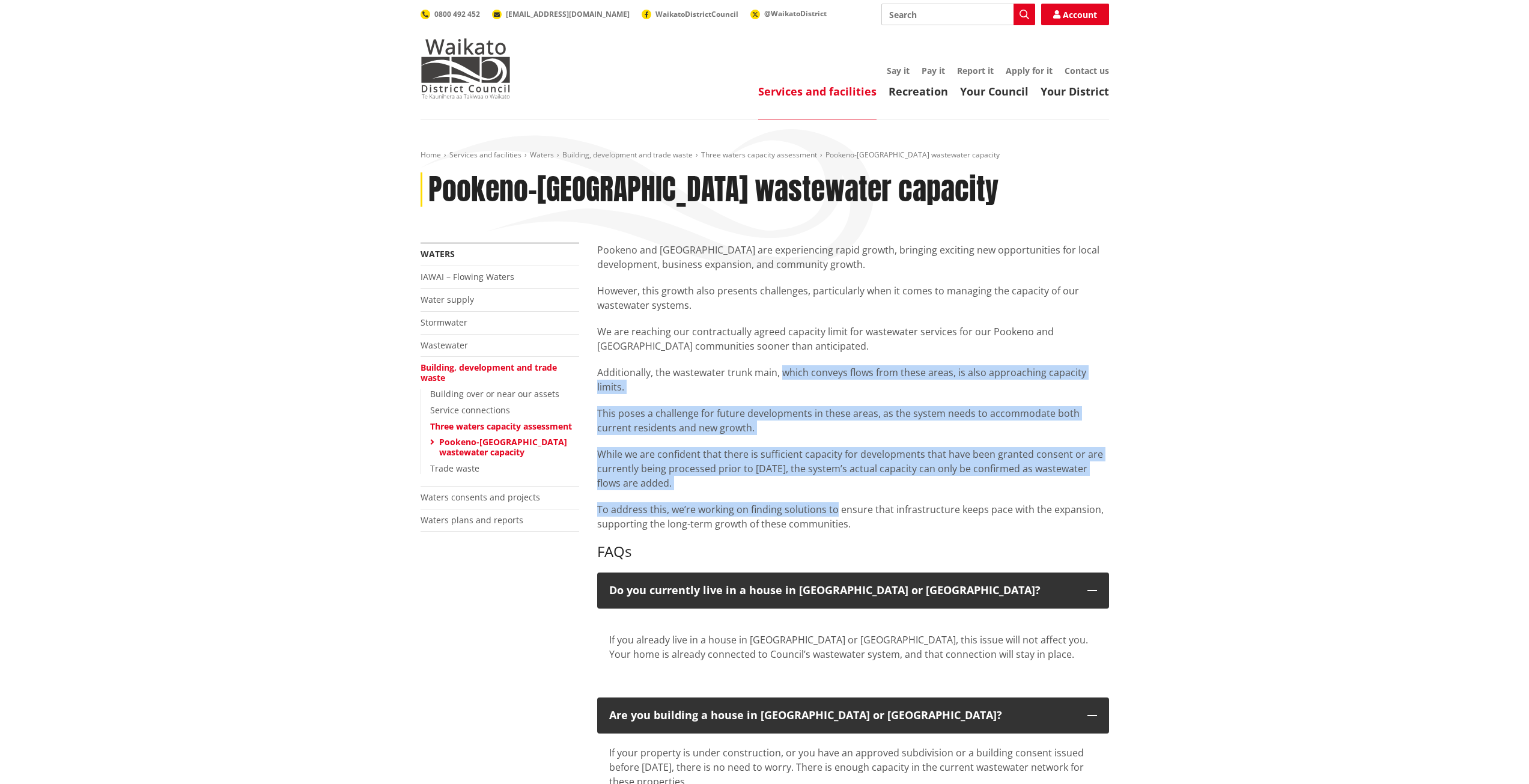
drag, startPoint x: 835, startPoint y: 498, endPoint x: 776, endPoint y: 355, distance: 154.7
click at [777, 358] on div "Pookeno and [GEOGRAPHIC_DATA] are experiencing rapid growth, bringing exciting …" at bounding box center [853, 386] width 512 height 288
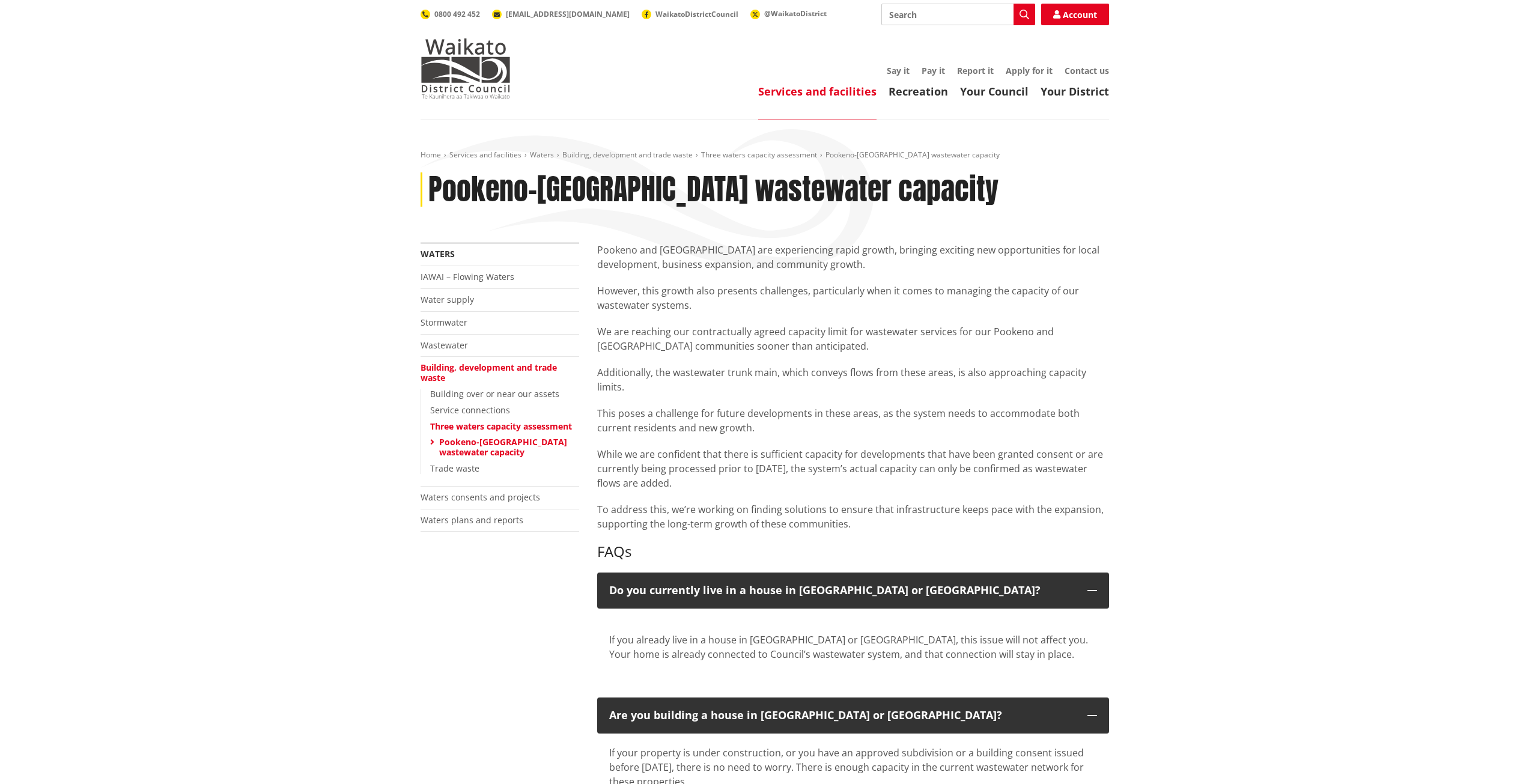
click at [776, 355] on div "Pookeno and [GEOGRAPHIC_DATA] are experiencing rapid growth, bringing exciting …" at bounding box center [853, 386] width 512 height 288
